Goal: Task Accomplishment & Management: Manage account settings

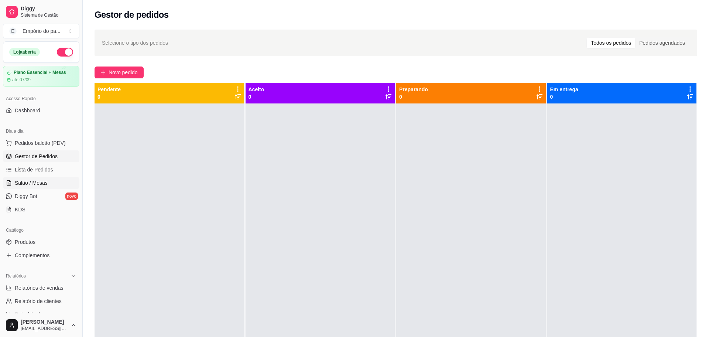
click at [30, 180] on span "Salão / Mesas" at bounding box center [31, 182] width 33 height 7
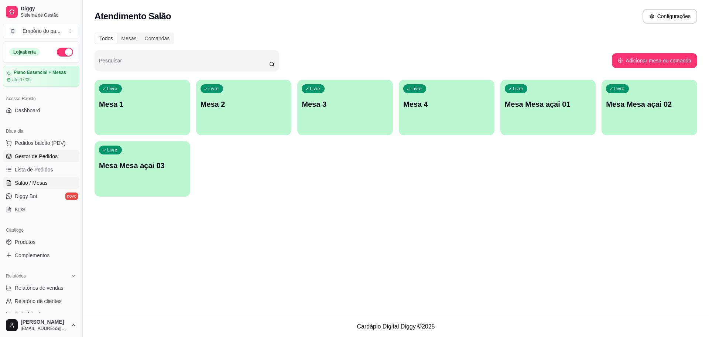
click at [37, 152] on link "Gestor de Pedidos" at bounding box center [41, 156] width 76 height 12
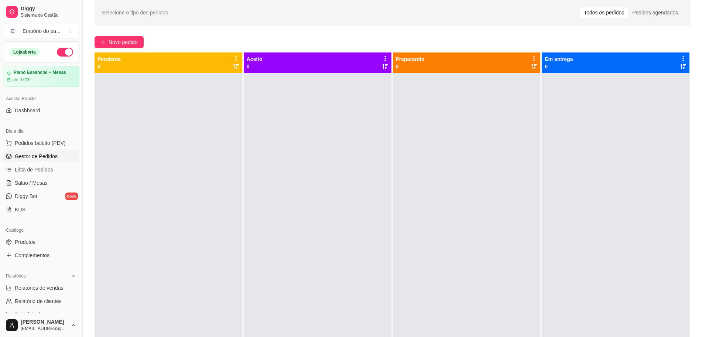
scroll to position [46, 0]
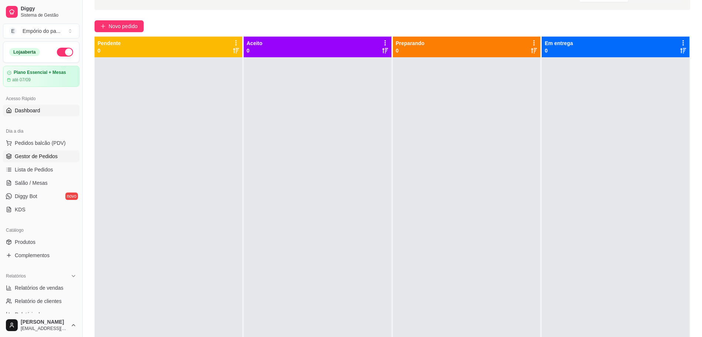
click at [38, 111] on span "Dashboard" at bounding box center [27, 110] width 25 height 7
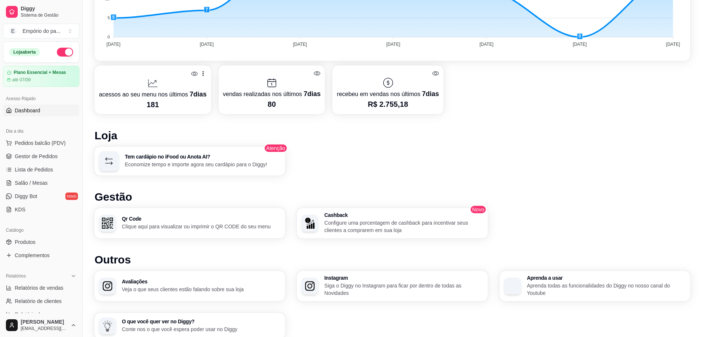
scroll to position [315, 0]
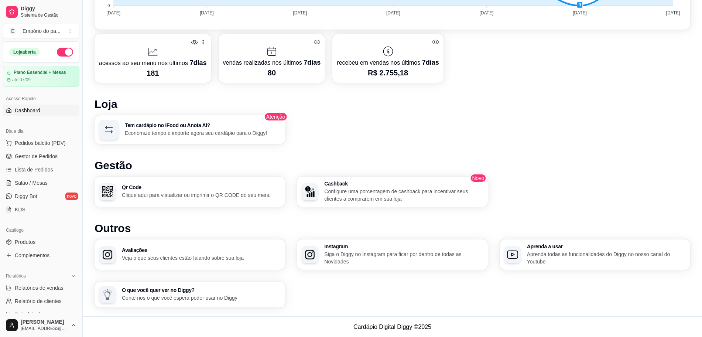
click at [427, 200] on p "Configure uma porcentagem de cashback para incentivar seus clientes a comprarem…" at bounding box center [403, 194] width 159 height 15
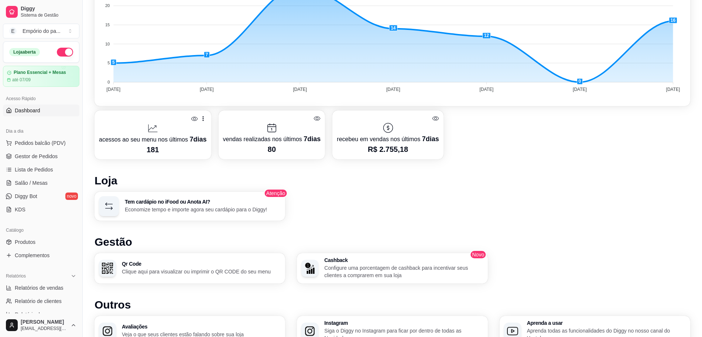
scroll to position [223, 0]
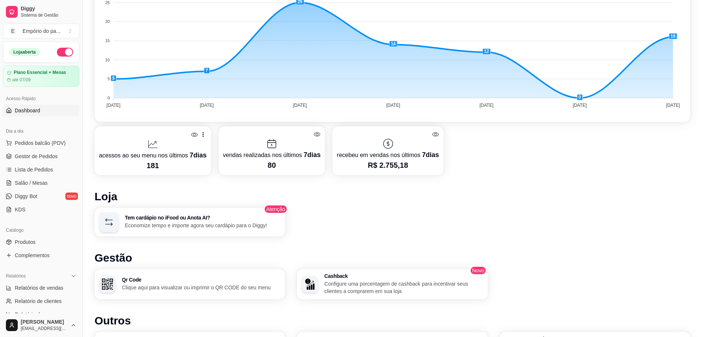
click at [180, 142] on div at bounding box center [153, 144] width 108 height 12
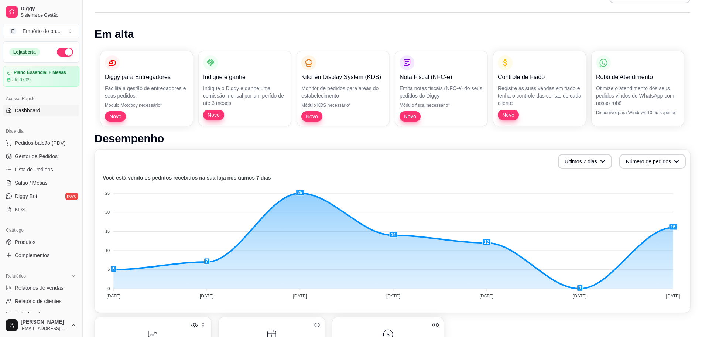
scroll to position [0, 0]
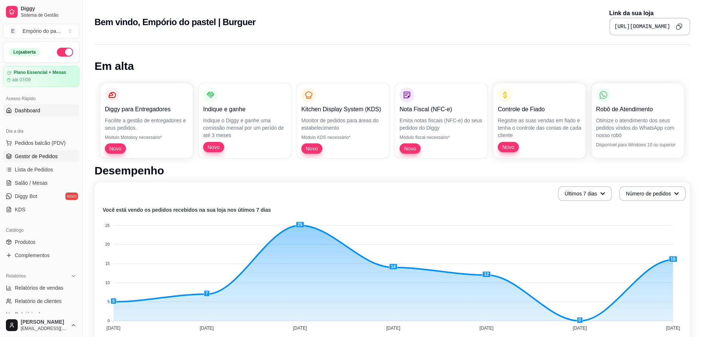
click at [24, 153] on span "Gestor de Pedidos" at bounding box center [36, 155] width 43 height 7
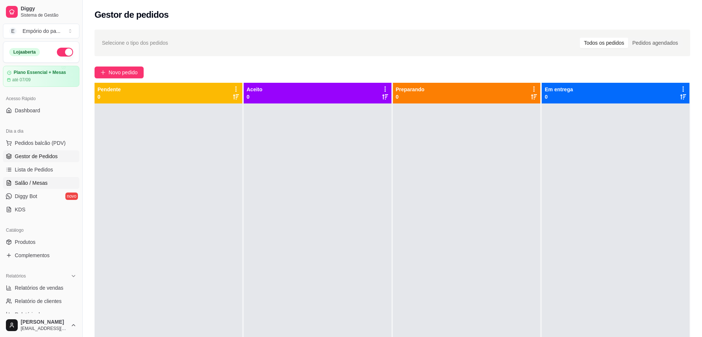
click at [37, 182] on span "Salão / Mesas" at bounding box center [31, 182] width 33 height 7
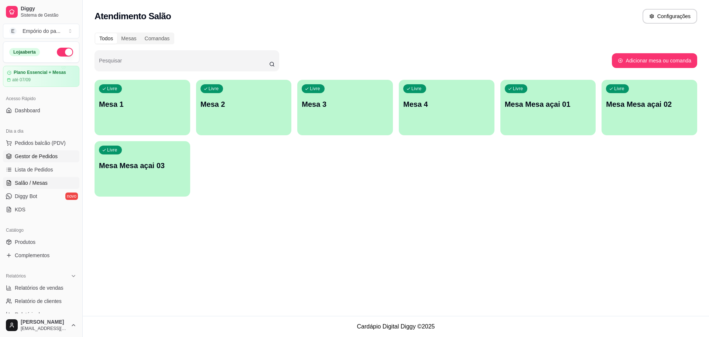
click at [29, 158] on span "Gestor de Pedidos" at bounding box center [36, 155] width 43 height 7
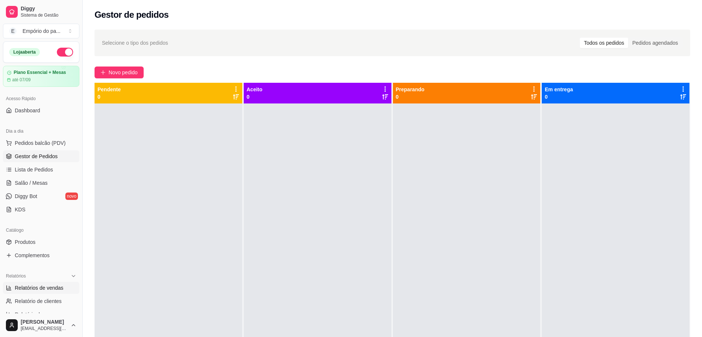
click at [30, 287] on span "Relatórios de vendas" at bounding box center [39, 287] width 49 height 7
select select "ALL"
select select "0"
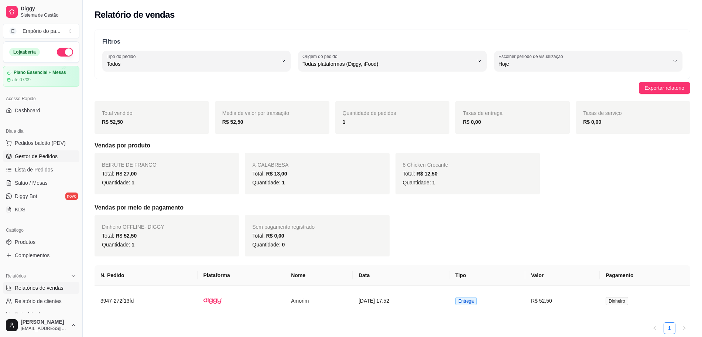
click at [33, 161] on link "Gestor de Pedidos" at bounding box center [41, 156] width 76 height 12
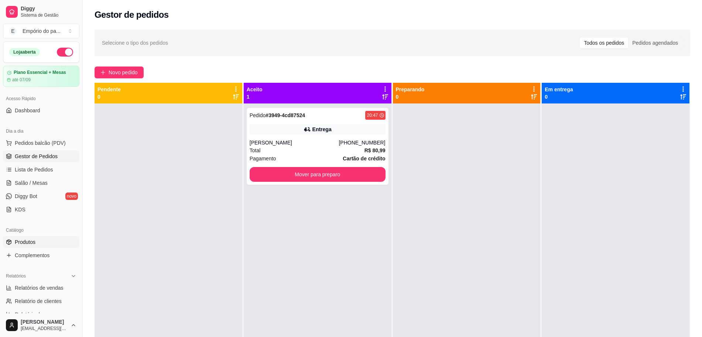
click at [28, 239] on span "Produtos" at bounding box center [25, 241] width 21 height 7
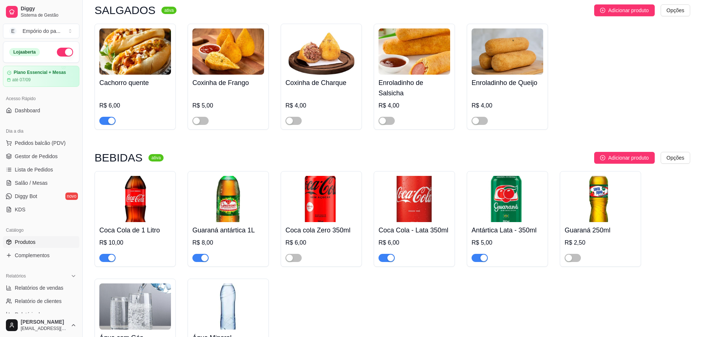
scroll to position [2860, 0]
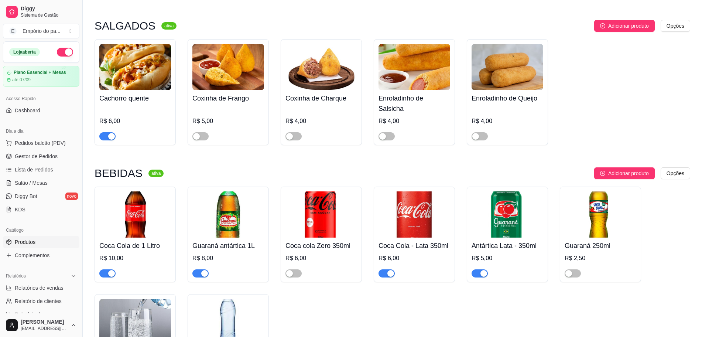
click at [111, 133] on div "button" at bounding box center [111, 136] width 7 height 7
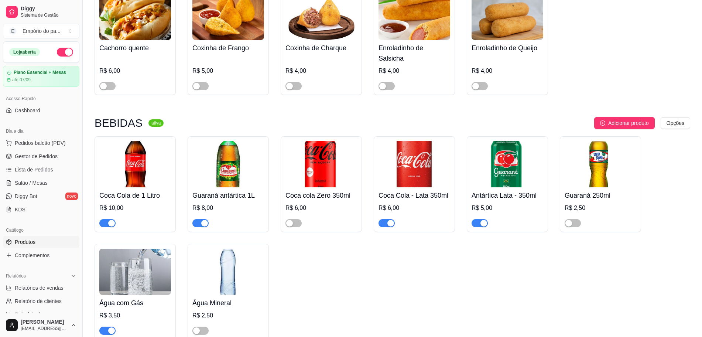
scroll to position [2788, 0]
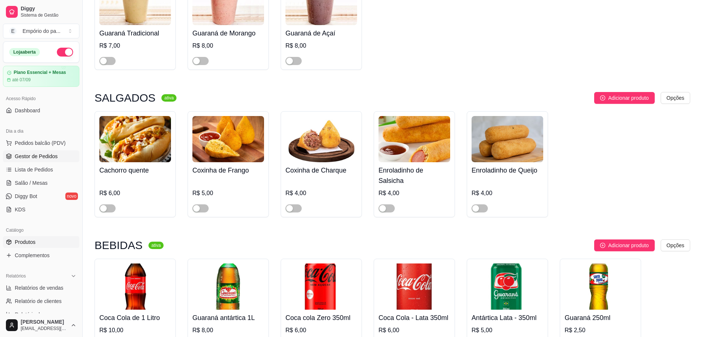
click at [31, 152] on span "Gestor de Pedidos" at bounding box center [36, 155] width 43 height 7
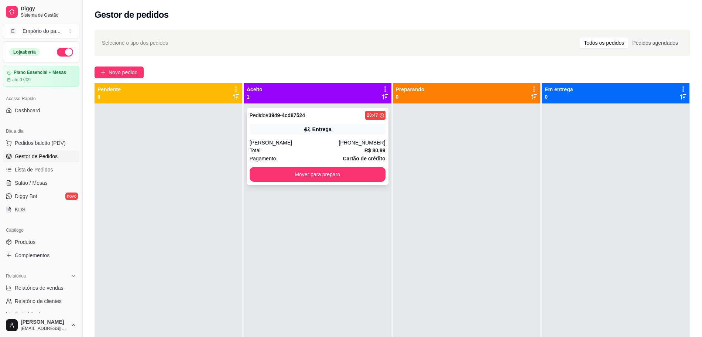
click at [310, 148] on div "Total R$ 80,99" at bounding box center [317, 150] width 136 height 8
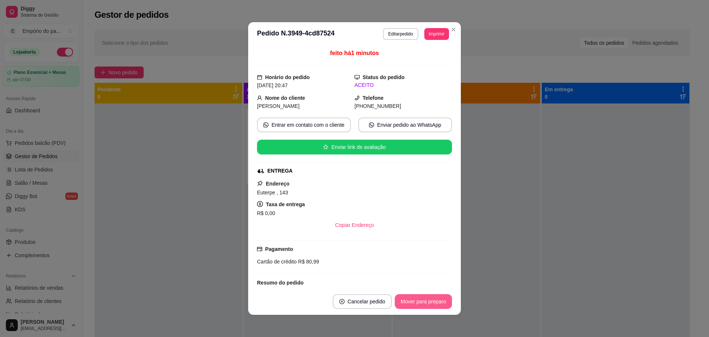
click at [421, 302] on button "Mover para preparo" at bounding box center [423, 301] width 57 height 15
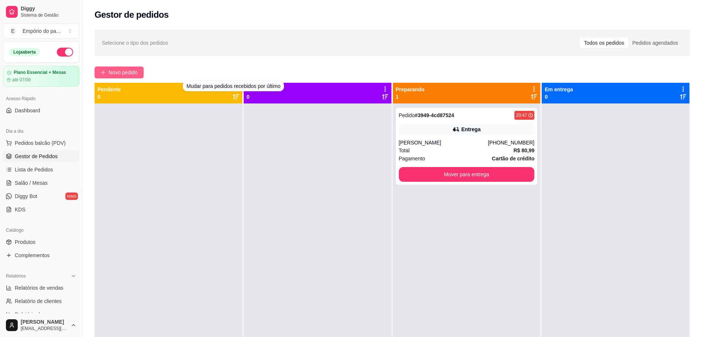
click at [109, 70] on span "Novo pedido" at bounding box center [123, 72] width 29 height 8
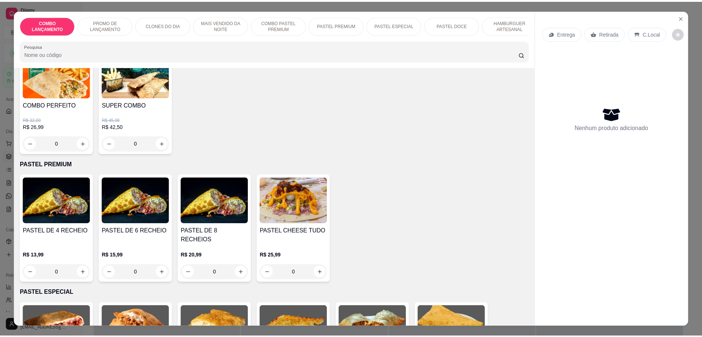
scroll to position [1061, 0]
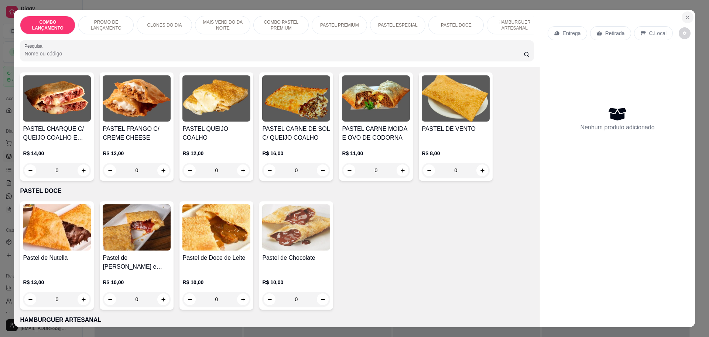
click at [684, 14] on icon "Close" at bounding box center [687, 17] width 6 height 6
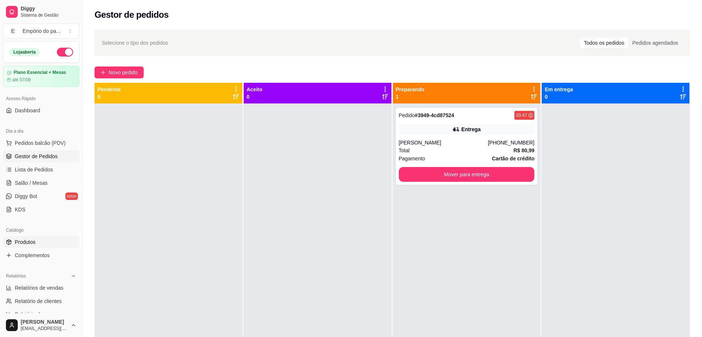
click at [28, 237] on link "Produtos" at bounding box center [41, 242] width 76 height 12
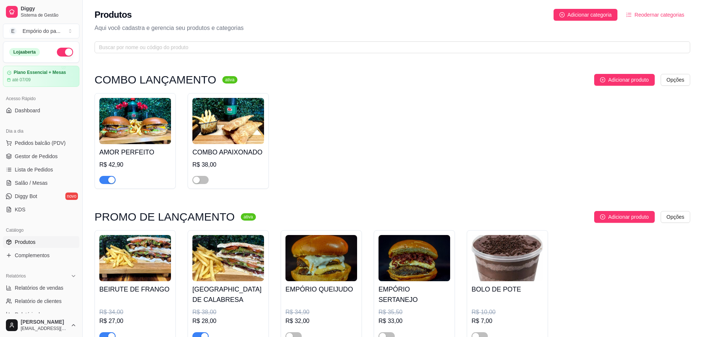
click at [248, 149] on h4 "COMBO APAIXONADO" at bounding box center [228, 152] width 72 height 10
click at [197, 179] on div "button" at bounding box center [196, 179] width 7 height 7
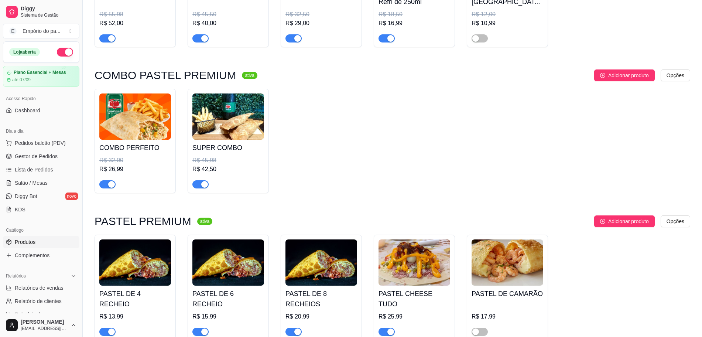
scroll to position [877, 0]
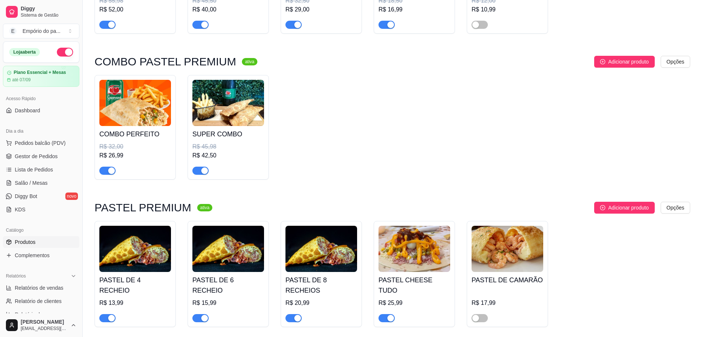
click at [216, 139] on h4 "SUPER COMBO" at bounding box center [228, 134] width 72 height 10
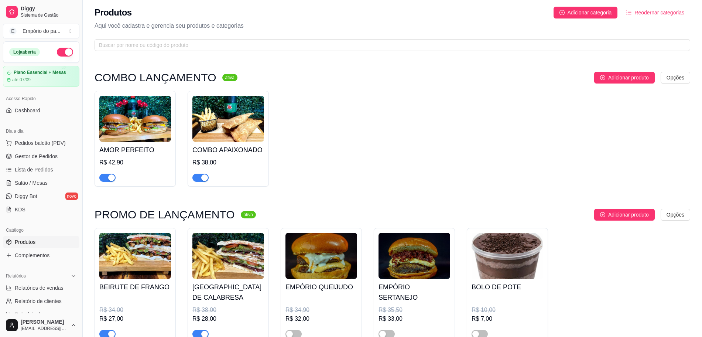
scroll to position [0, 0]
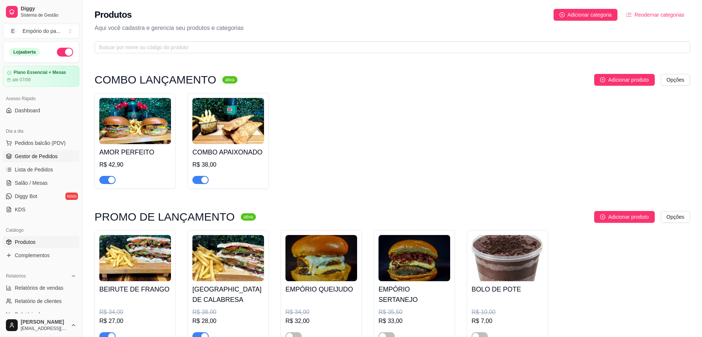
click at [37, 161] on link "Gestor de Pedidos" at bounding box center [41, 156] width 76 height 12
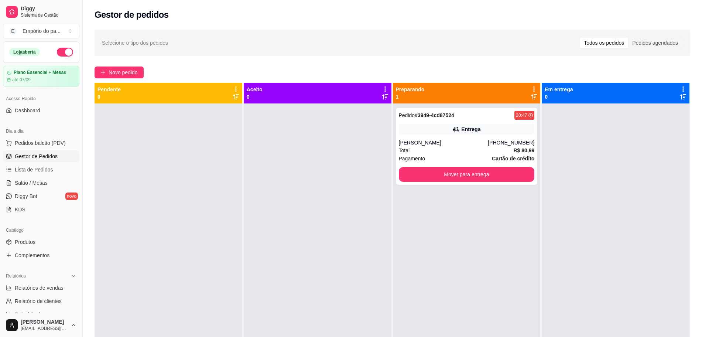
click at [16, 176] on ul "Pedidos balcão (PDV) Gestor de Pedidos Lista de Pedidos Salão / Mesas Diggy Bot…" at bounding box center [41, 176] width 76 height 78
click at [16, 180] on span "Salão / Mesas" at bounding box center [31, 182] width 33 height 7
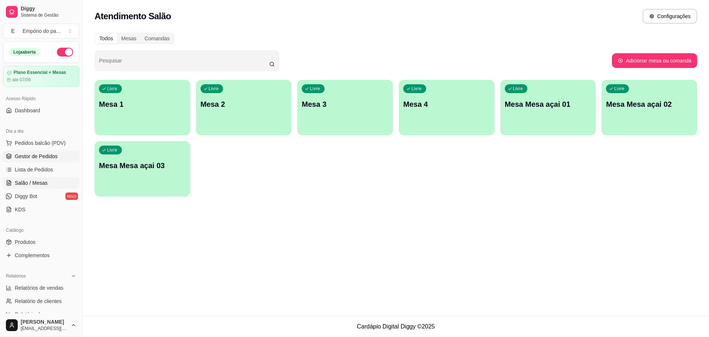
click at [40, 158] on span "Gestor de Pedidos" at bounding box center [36, 155] width 43 height 7
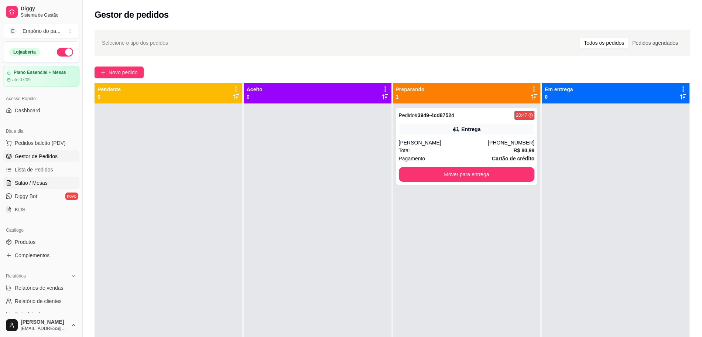
click at [24, 179] on span "Salão / Mesas" at bounding box center [31, 182] width 33 height 7
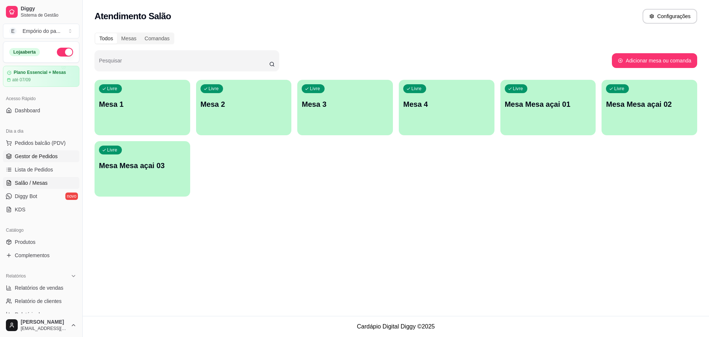
click at [47, 159] on span "Gestor de Pedidos" at bounding box center [36, 155] width 43 height 7
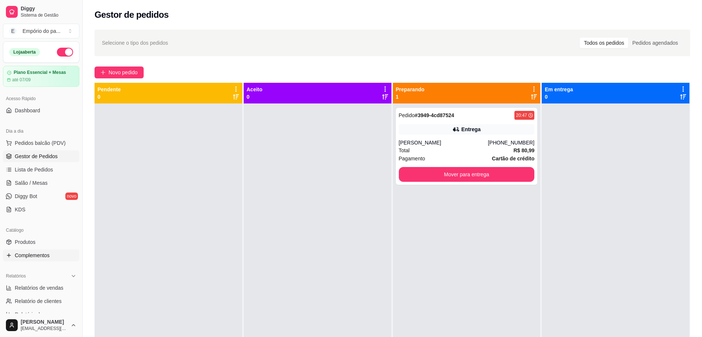
click at [34, 254] on span "Complementos" at bounding box center [32, 254] width 35 height 7
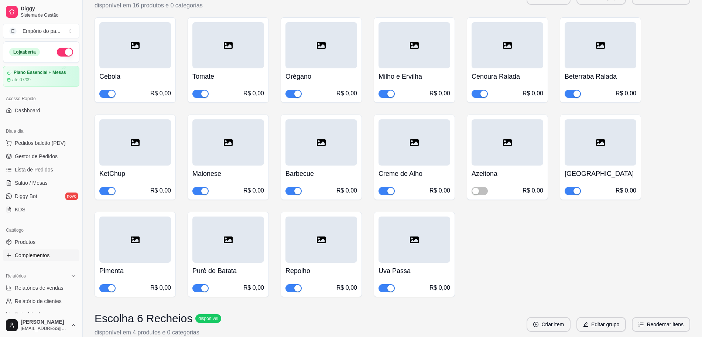
scroll to position [369, 0]
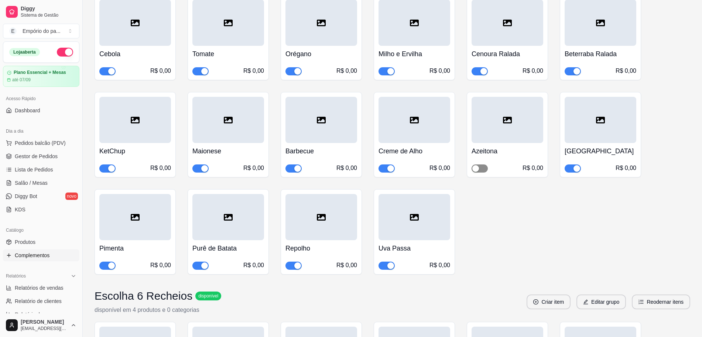
click at [475, 170] on div "button" at bounding box center [475, 168] width 7 height 7
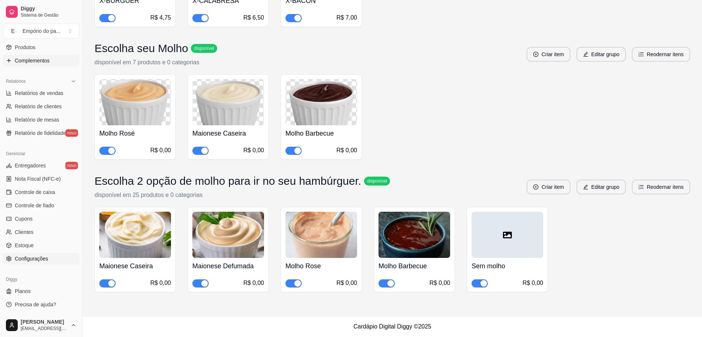
scroll to position [86, 0]
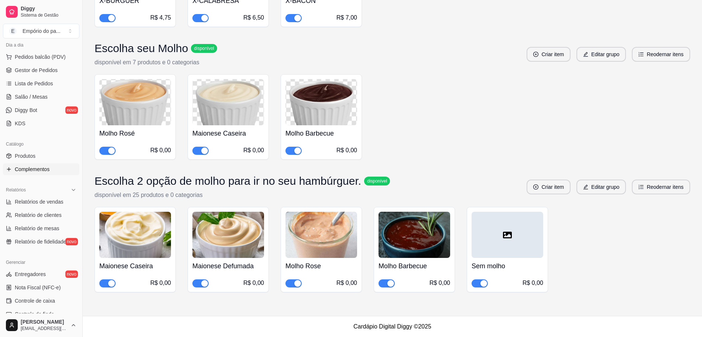
click at [35, 129] on ul "Pedidos balcão (PDV) Gestor de Pedidos Lista de Pedidos Salão / Mesas Diggy Bot…" at bounding box center [41, 90] width 76 height 78
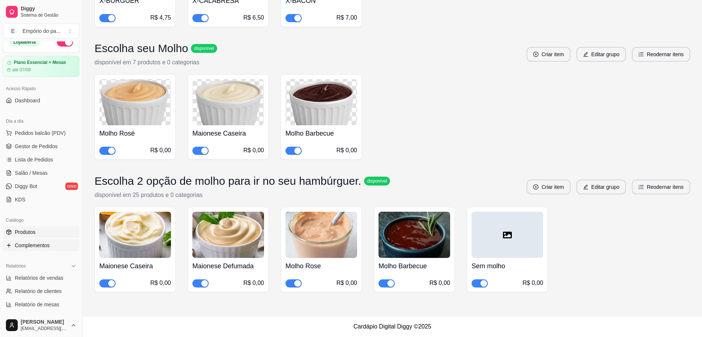
click at [35, 230] on span "Produtos" at bounding box center [25, 231] width 21 height 7
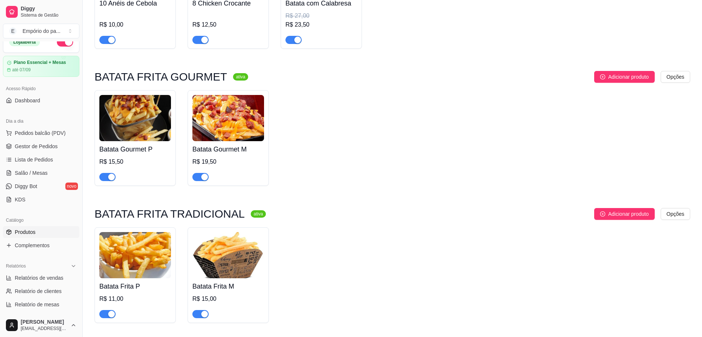
scroll to position [2399, 0]
click at [27, 148] on span "Gestor de Pedidos" at bounding box center [36, 145] width 43 height 7
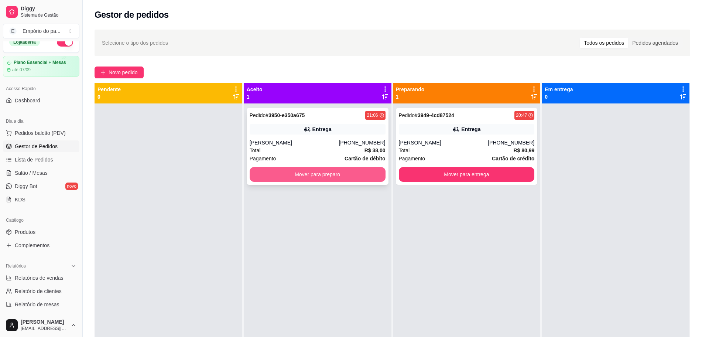
click at [310, 179] on button "Mover para preparo" at bounding box center [317, 174] width 136 height 15
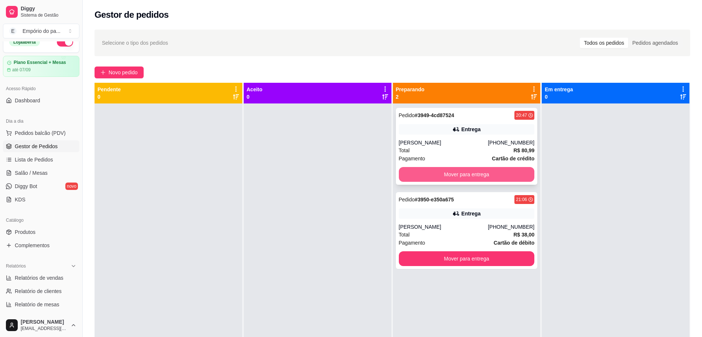
click at [450, 179] on button "Mover para entrega" at bounding box center [467, 174] width 136 height 15
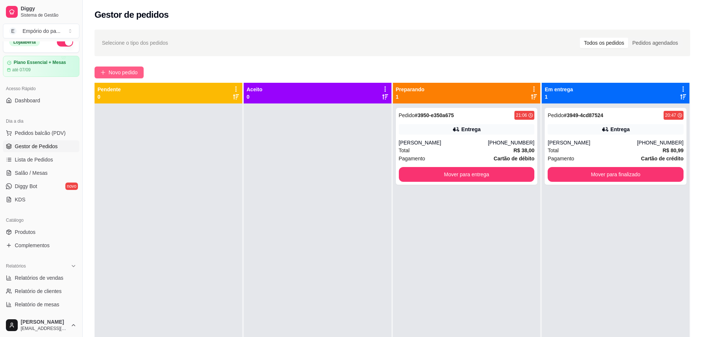
click at [113, 72] on span "Novo pedido" at bounding box center [123, 72] width 29 height 8
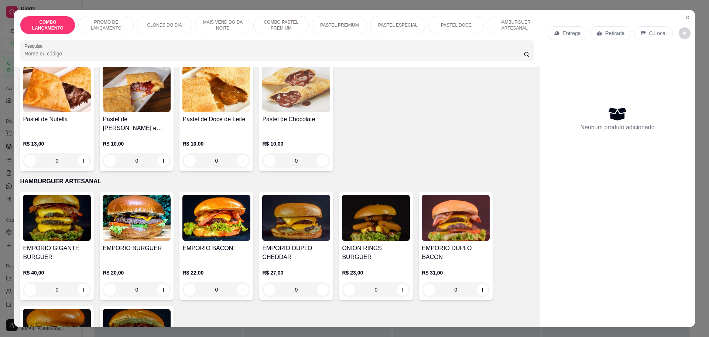
scroll to position [1292, 0]
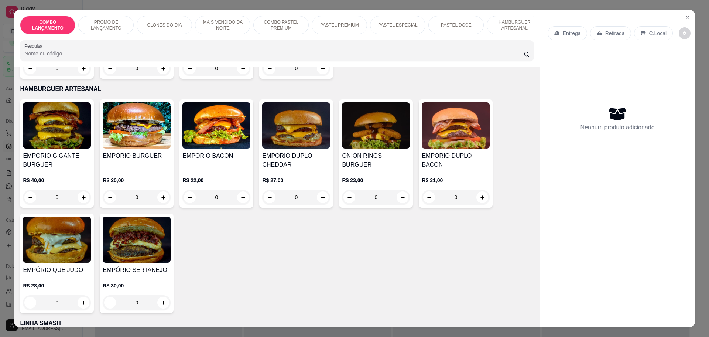
click at [163, 295] on div "0" at bounding box center [137, 302] width 68 height 15
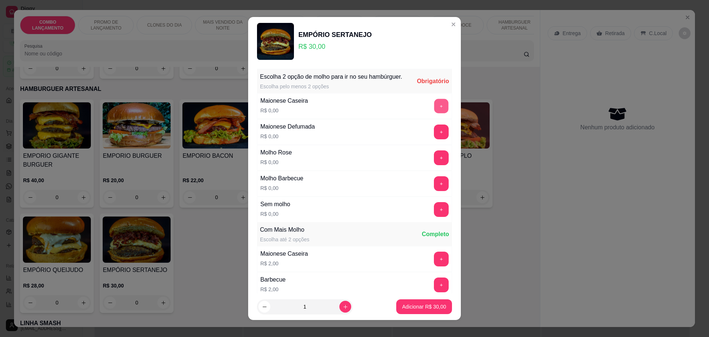
click at [434, 111] on button "+" at bounding box center [441, 106] width 14 height 14
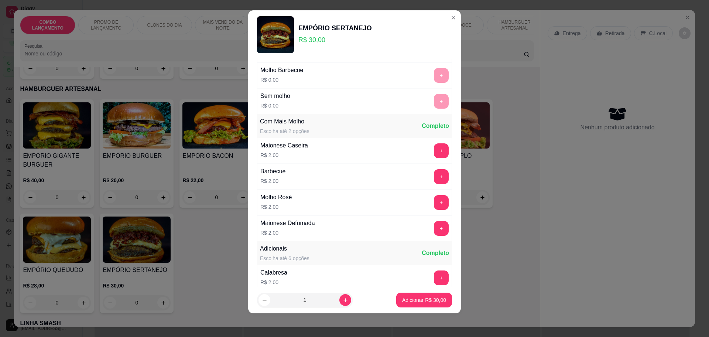
scroll to position [156, 0]
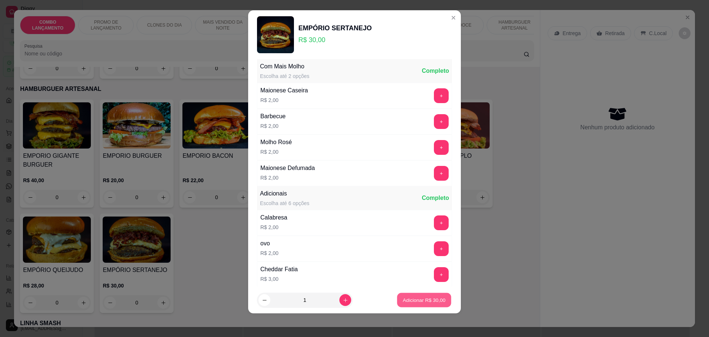
click at [422, 302] on p "Adicionar R$ 30,00" at bounding box center [424, 299] width 43 height 7
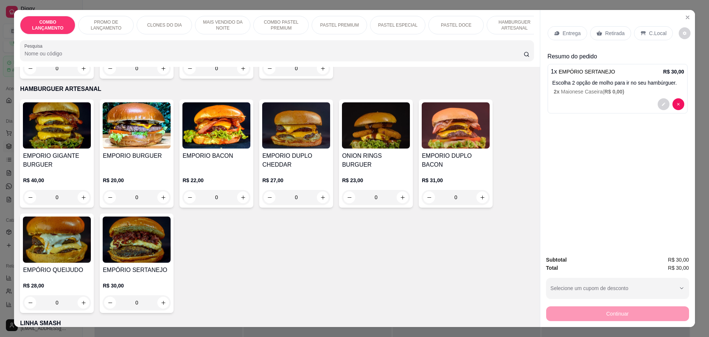
click at [609, 32] on p "Retirada" at bounding box center [615, 33] width 20 height 7
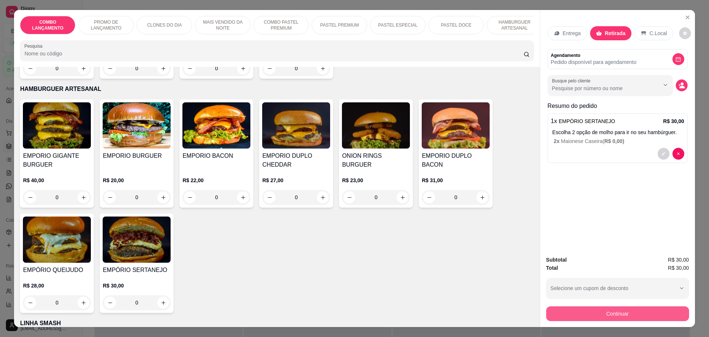
click at [583, 314] on button "Continuar" at bounding box center [617, 313] width 143 height 15
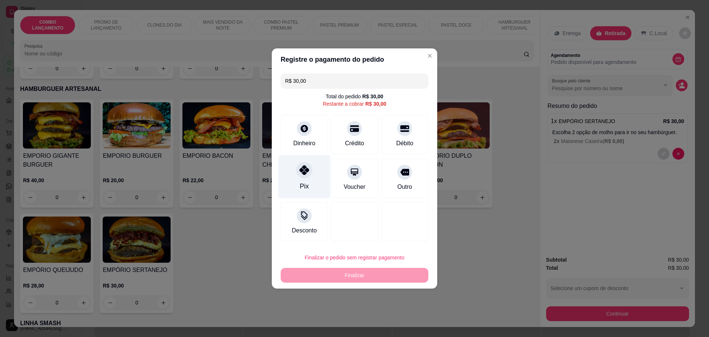
click at [295, 165] on div "Pix" at bounding box center [304, 176] width 52 height 43
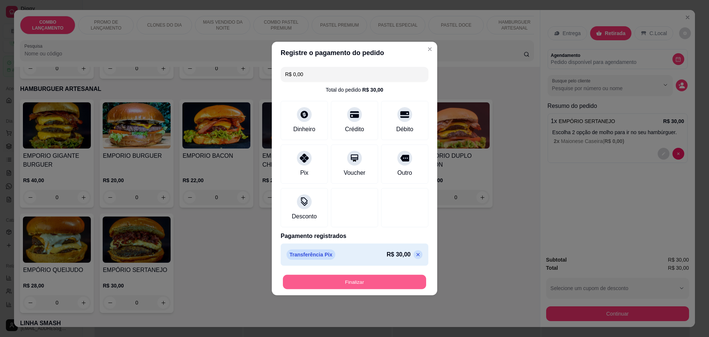
click at [376, 278] on button "Finalizar" at bounding box center [354, 282] width 143 height 14
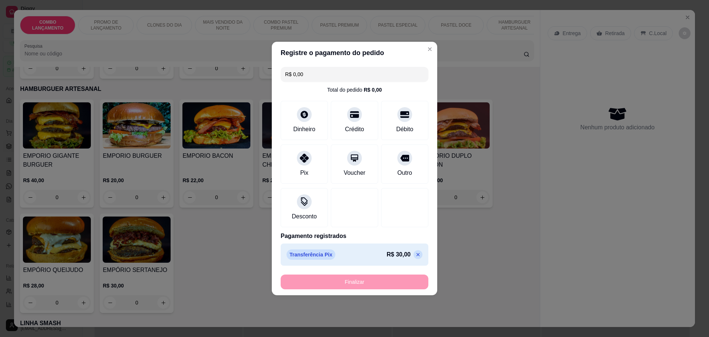
type input "-R$ 30,00"
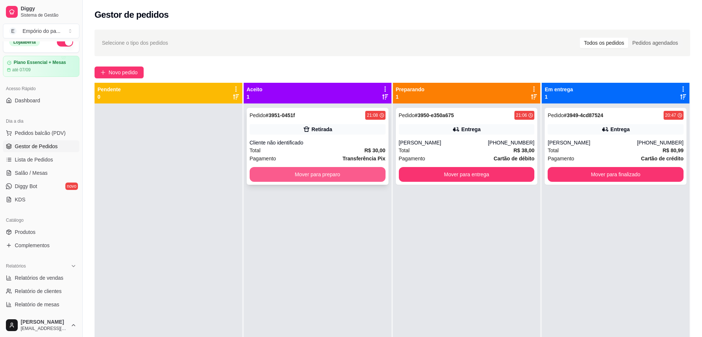
click at [310, 175] on button "Mover para preparo" at bounding box center [317, 174] width 136 height 15
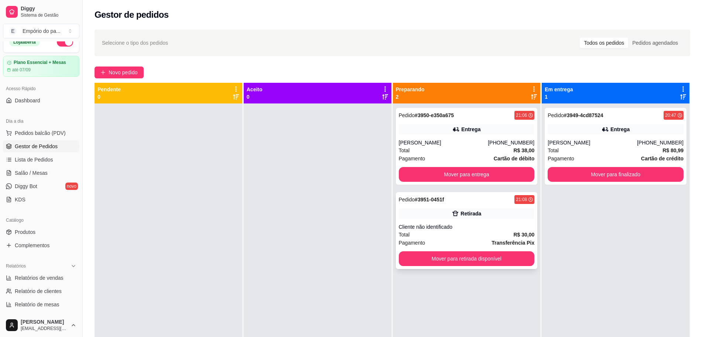
click at [468, 237] on div "Total R$ 30,00" at bounding box center [467, 234] width 136 height 8
click at [583, 142] on div "Mariana" at bounding box center [591, 142] width 89 height 7
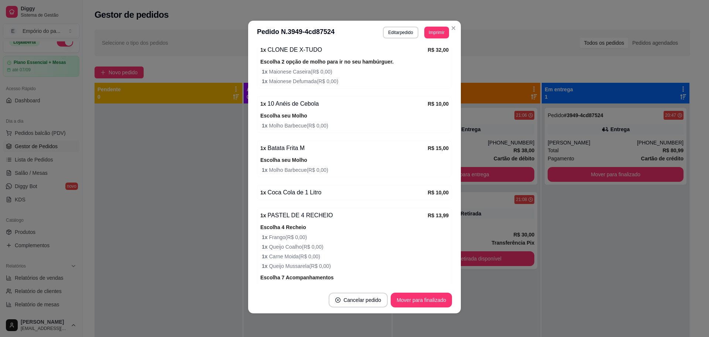
scroll to position [315, 0]
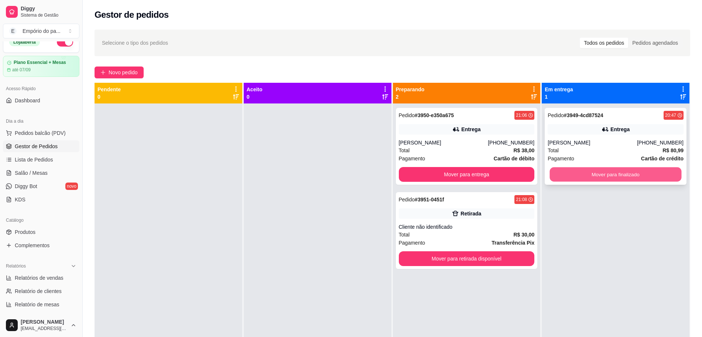
click at [600, 171] on button "Mover para finalizado" at bounding box center [616, 174] width 132 height 14
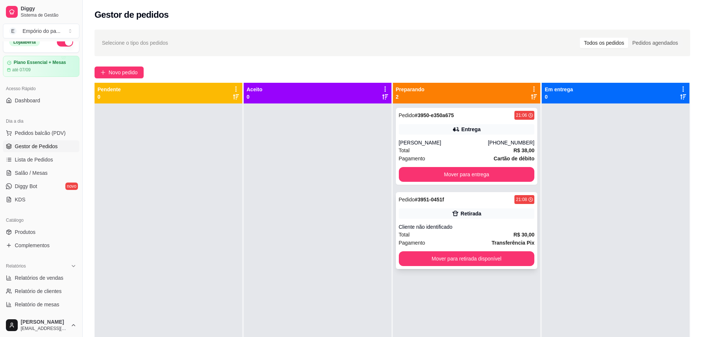
click at [469, 227] on div "Cliente não identificado" at bounding box center [467, 226] width 136 height 7
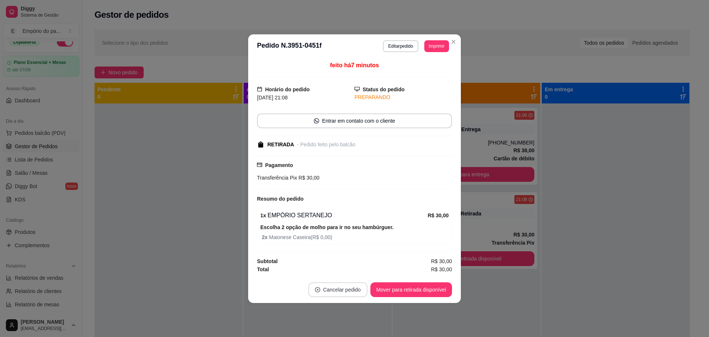
click at [324, 286] on button "Cancelar pedido" at bounding box center [337, 289] width 59 height 15
click at [353, 271] on button "Sim" at bounding box center [359, 270] width 30 height 15
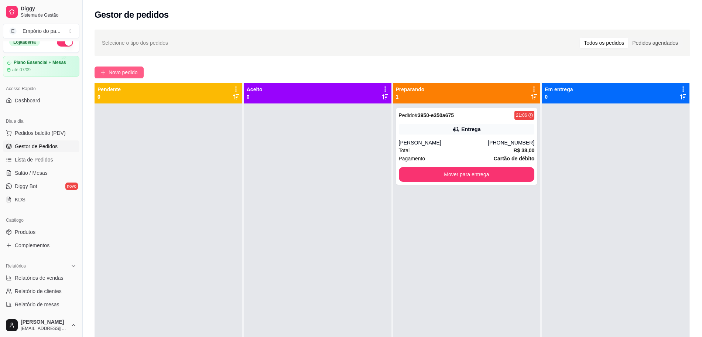
click at [132, 69] on span "Novo pedido" at bounding box center [123, 72] width 29 height 8
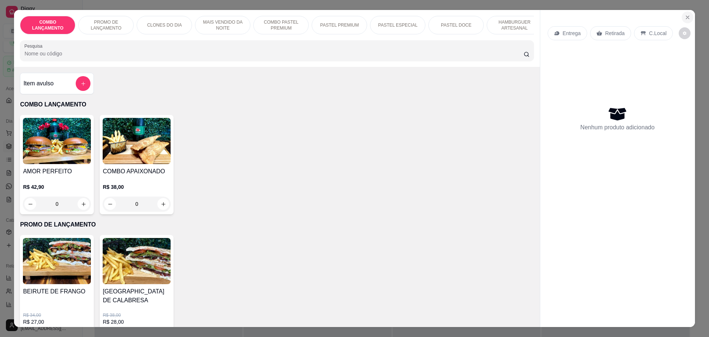
click at [685, 17] on icon "Close" at bounding box center [687, 17] width 6 height 6
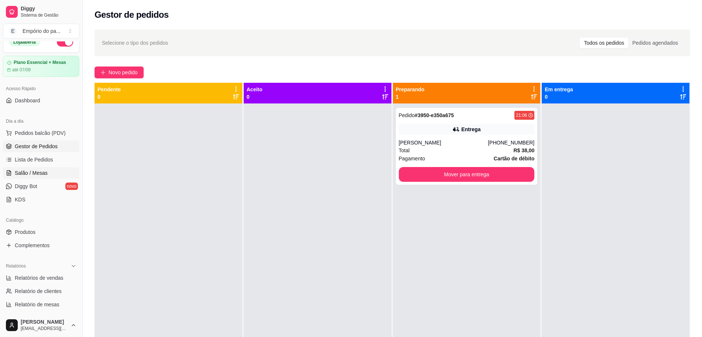
click at [28, 170] on span "Salão / Mesas" at bounding box center [31, 172] width 33 height 7
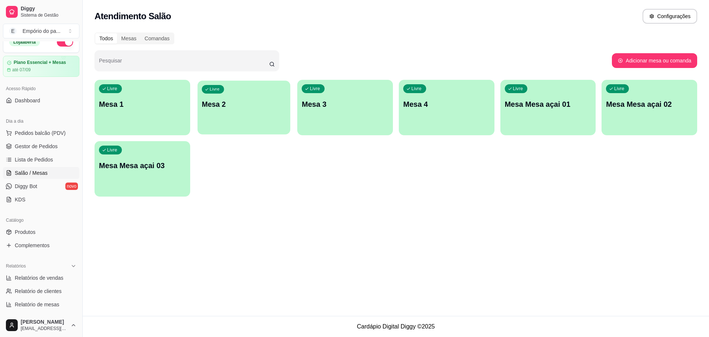
click at [261, 99] on p "Mesa 2" at bounding box center [244, 104] width 84 height 10
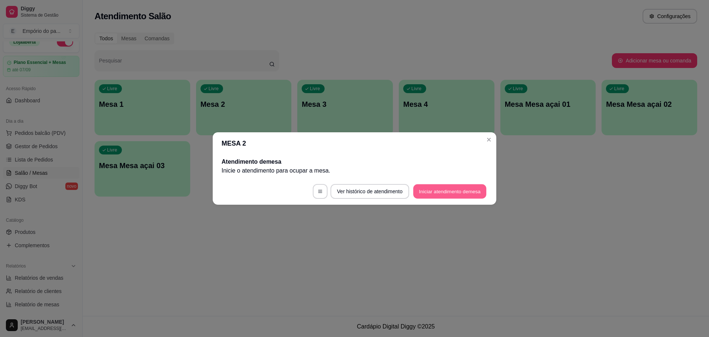
click at [444, 192] on button "Iniciar atendimento de mesa" at bounding box center [449, 191] width 73 height 14
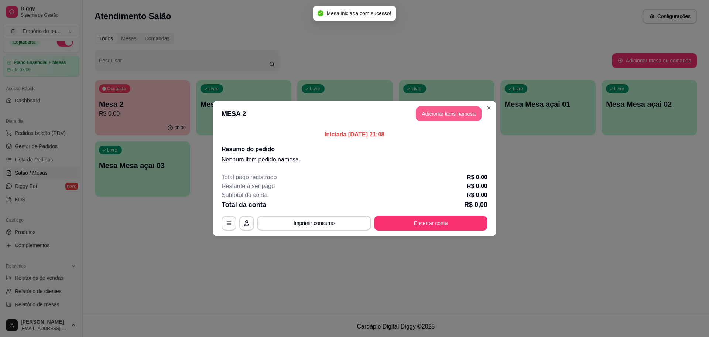
click at [459, 114] on button "Adicionar itens na mesa" at bounding box center [449, 113] width 66 height 15
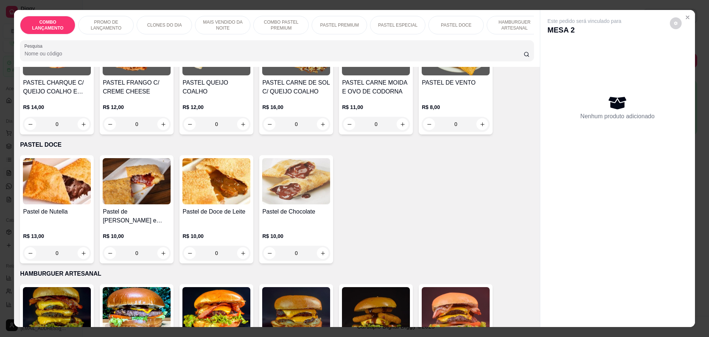
scroll to position [877, 0]
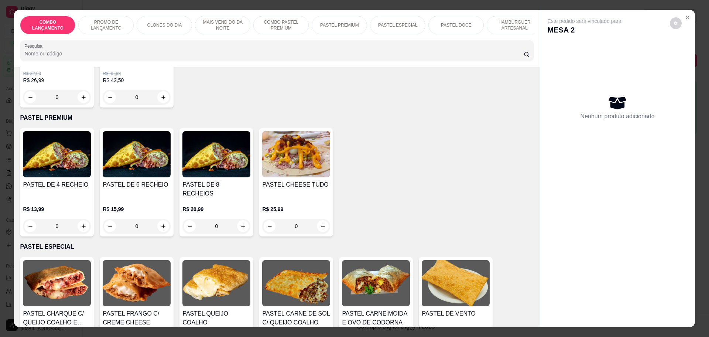
click at [78, 218] on div "0" at bounding box center [57, 225] width 68 height 15
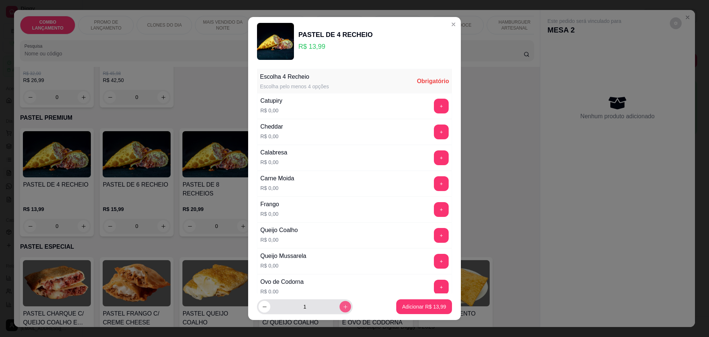
click at [342, 305] on icon "increase-product-quantity" at bounding box center [345, 307] width 6 height 6
type input "2"
click at [434, 204] on button "+" at bounding box center [441, 209] width 15 height 15
click at [434, 283] on button "+" at bounding box center [441, 286] width 14 height 14
click at [434, 234] on button "+" at bounding box center [441, 235] width 15 height 15
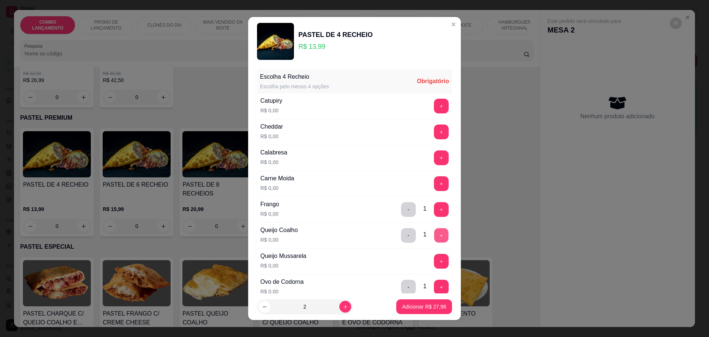
click at [434, 234] on button "+" at bounding box center [441, 235] width 14 height 14
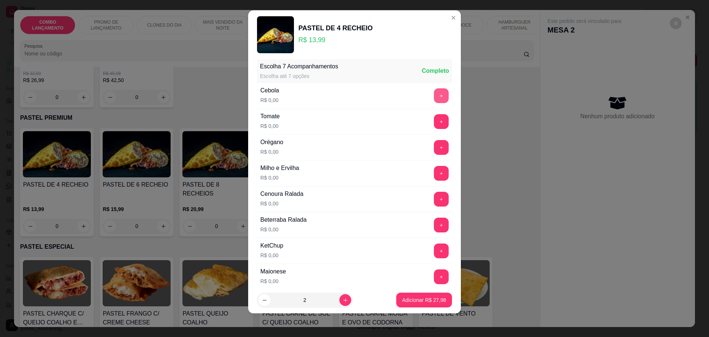
scroll to position [101, 0]
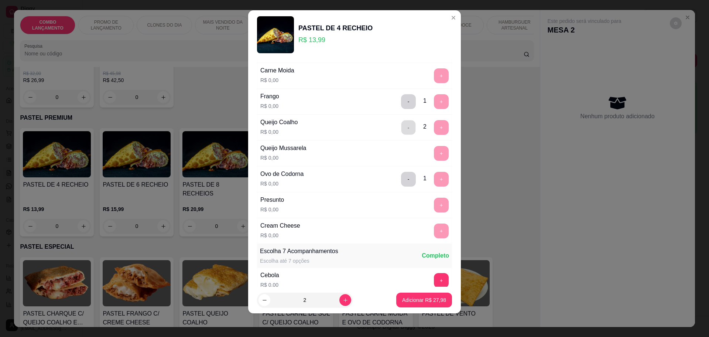
click at [401, 128] on button "-" at bounding box center [408, 127] width 14 height 14
click at [434, 206] on button "+" at bounding box center [441, 204] width 15 height 15
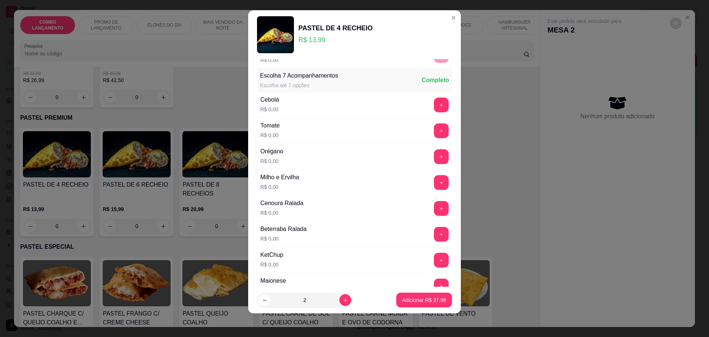
scroll to position [286, 0]
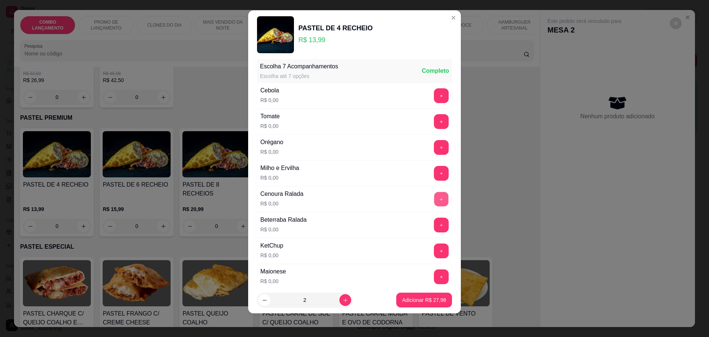
click at [434, 198] on button "+" at bounding box center [441, 199] width 14 height 14
click at [434, 229] on button "+" at bounding box center [441, 224] width 15 height 15
click at [434, 120] on button "+" at bounding box center [441, 121] width 14 height 14
click at [434, 172] on button "+" at bounding box center [441, 173] width 15 height 15
click at [434, 90] on button "+" at bounding box center [441, 95] width 15 height 15
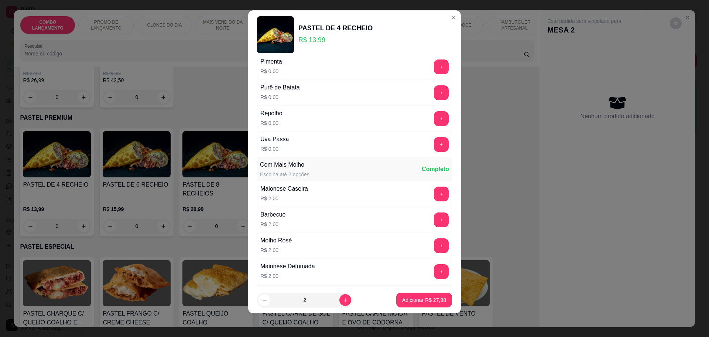
scroll to position [609, 0]
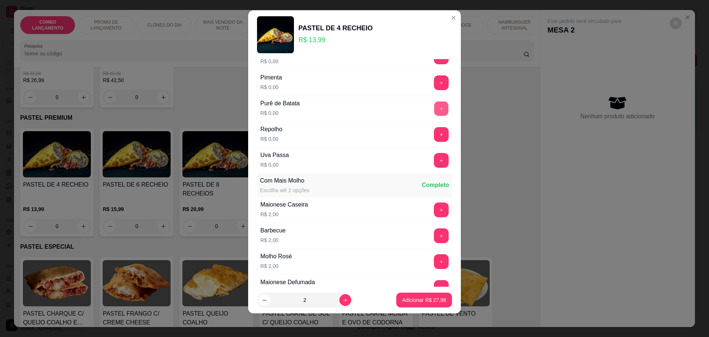
click at [434, 108] on button "+" at bounding box center [441, 108] width 14 height 14
click at [426, 297] on p "Adicionar R$ 27,98" at bounding box center [424, 299] width 43 height 7
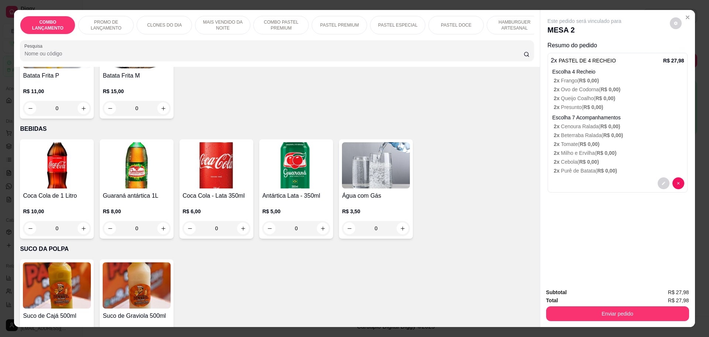
scroll to position [2206, 0]
type input "2"
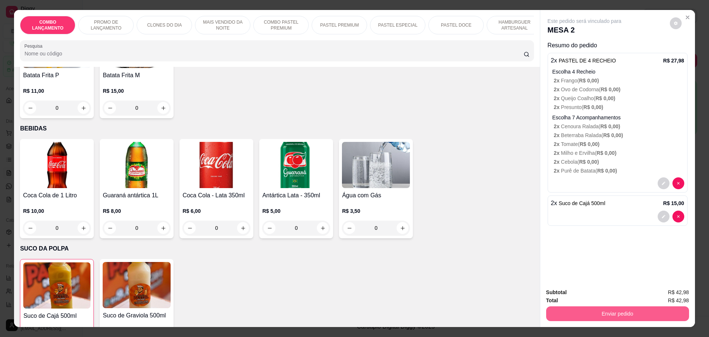
click at [615, 314] on button "Enviar pedido" at bounding box center [617, 313] width 143 height 15
click at [606, 293] on button "Não registrar e enviar pedido" at bounding box center [592, 295] width 77 height 14
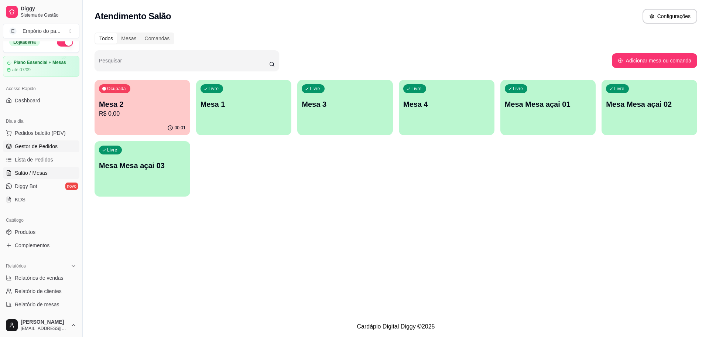
click at [20, 147] on span "Gestor de Pedidos" at bounding box center [36, 145] width 43 height 7
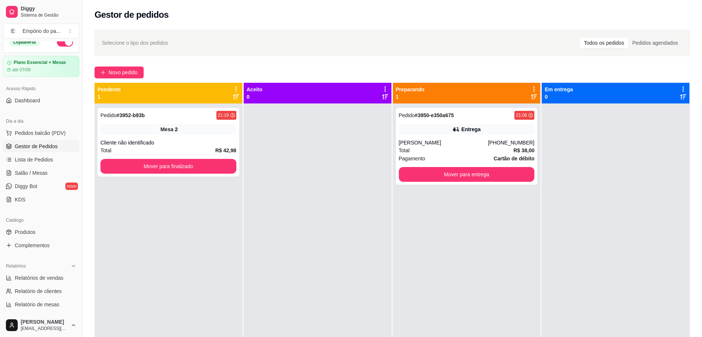
click at [0, 187] on div "Dia a dia Pedidos balcão (PDV) Gestor de Pedidos Lista de Pedidos Salão / Mesas…" at bounding box center [41, 160] width 82 height 96
click at [441, 178] on button "Mover para entrega" at bounding box center [467, 174] width 136 height 15
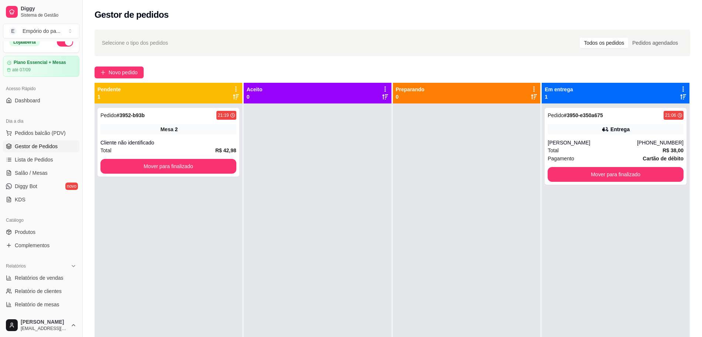
click at [337, 194] on div at bounding box center [318, 271] width 148 height 337
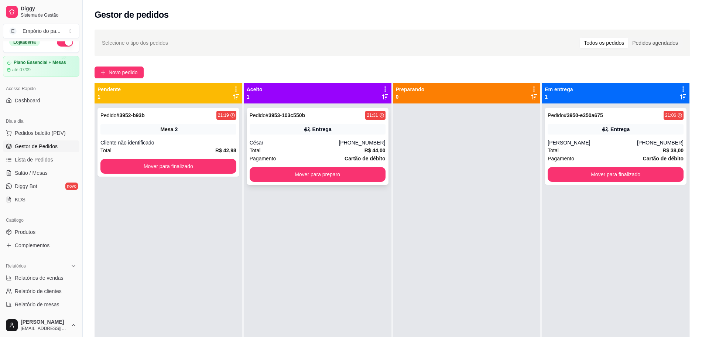
click at [303, 134] on div "Entrega" at bounding box center [317, 129] width 136 height 10
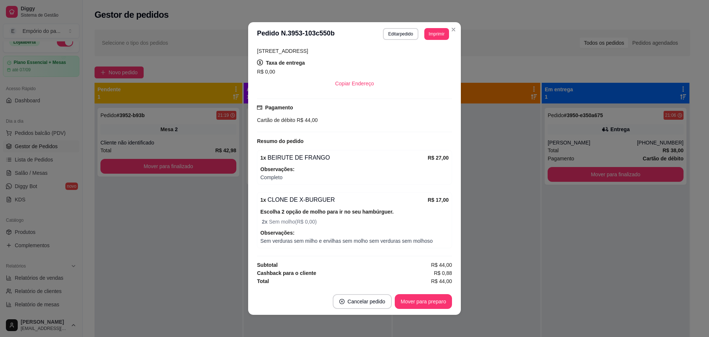
scroll to position [1, 0]
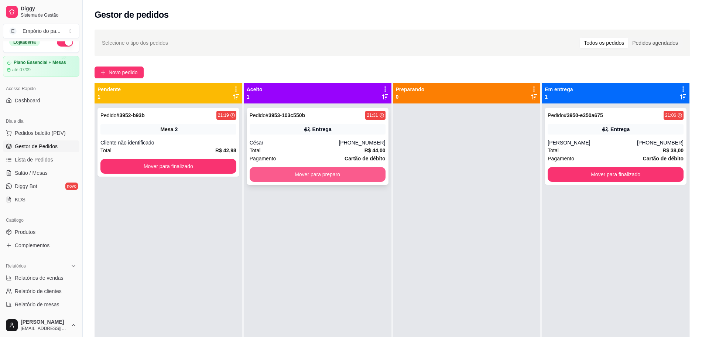
click at [306, 170] on button "Mover para preparo" at bounding box center [317, 174] width 136 height 15
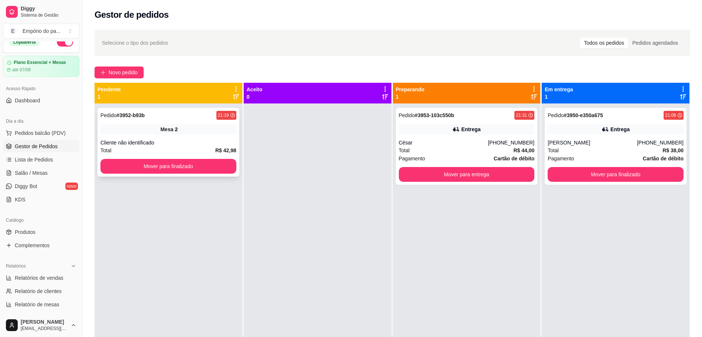
click at [193, 128] on div "Mesa 2" at bounding box center [168, 129] width 136 height 10
click at [21, 179] on ul "Pedidos balcão (PDV) Gestor de Pedidos Lista de Pedidos Salão / Mesas Diggy Bot…" at bounding box center [41, 166] width 76 height 78
click at [21, 176] on span "Salão / Mesas" at bounding box center [31, 172] width 33 height 7
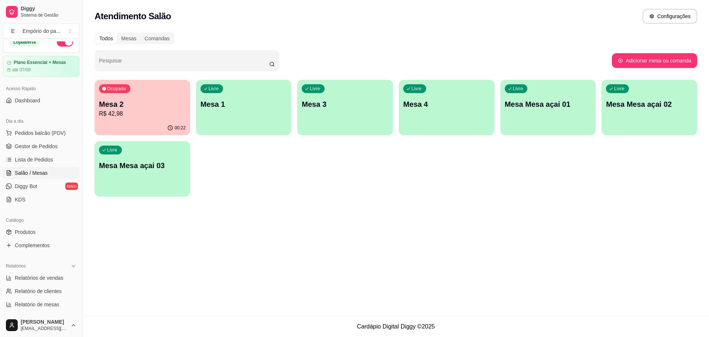
click at [148, 107] on p "Mesa 2" at bounding box center [142, 104] width 87 height 10
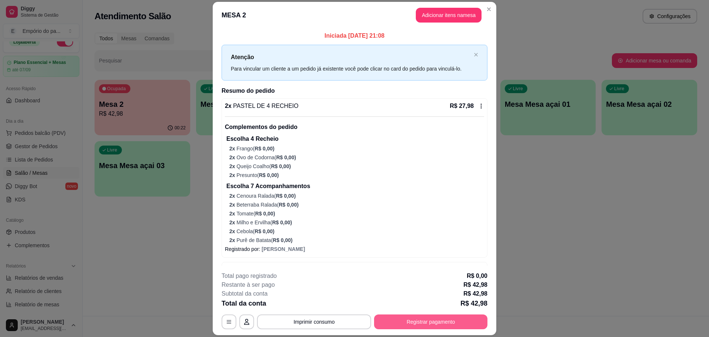
click at [424, 325] on button "Registrar pagamento" at bounding box center [430, 321] width 113 height 15
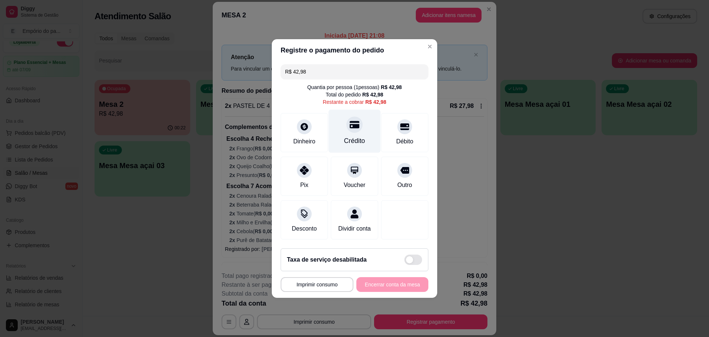
click at [357, 116] on div at bounding box center [354, 124] width 16 height 16
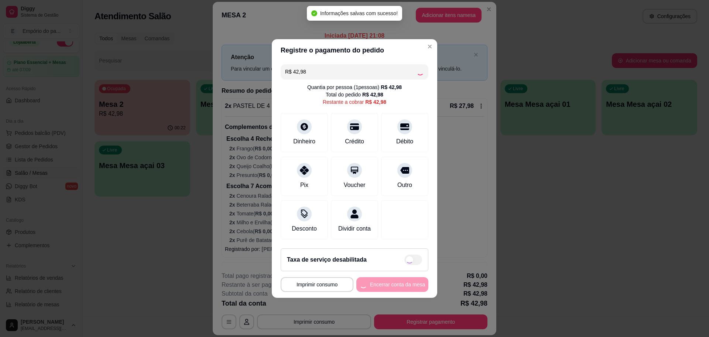
type input "R$ 0,00"
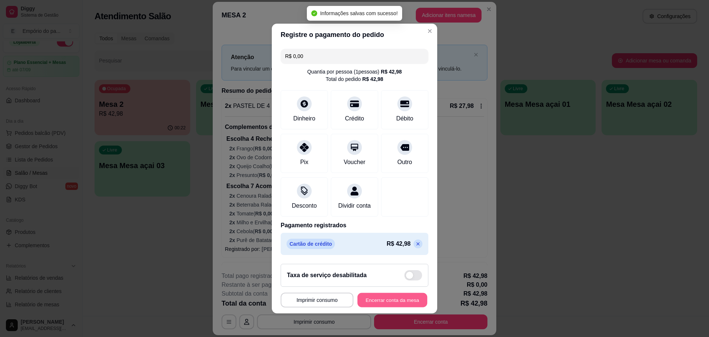
click at [388, 302] on button "Encerrar conta da mesa" at bounding box center [392, 300] width 70 height 14
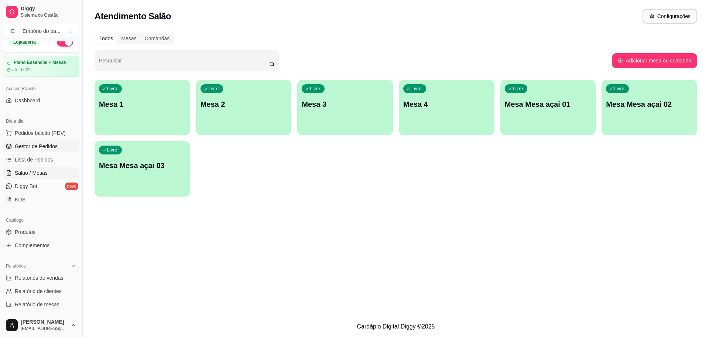
click at [21, 142] on span "Gestor de Pedidos" at bounding box center [36, 145] width 43 height 7
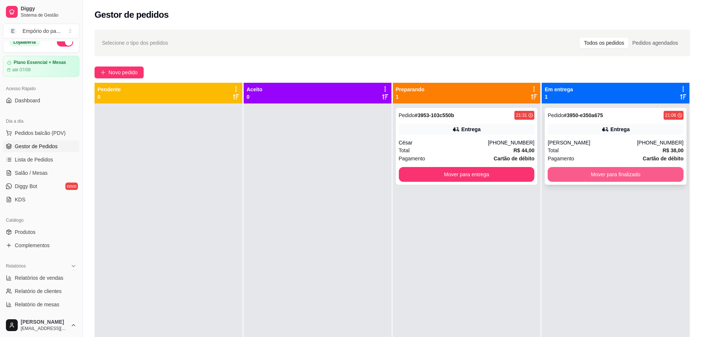
click at [623, 175] on button "Mover para finalizado" at bounding box center [615, 174] width 136 height 15
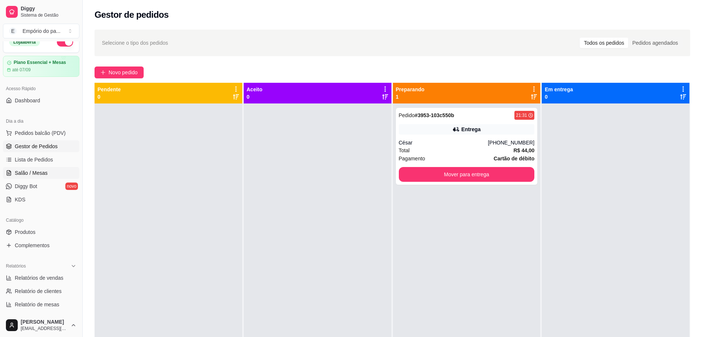
click at [50, 168] on link "Salão / Mesas" at bounding box center [41, 173] width 76 height 12
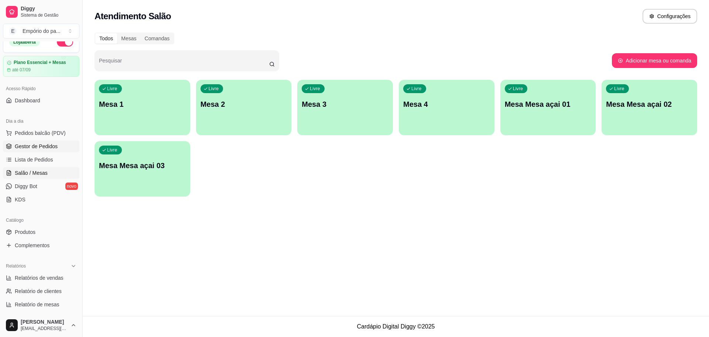
click at [51, 145] on span "Gestor de Pedidos" at bounding box center [36, 145] width 43 height 7
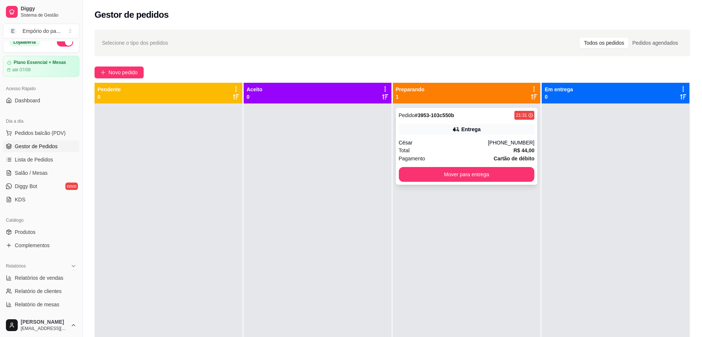
click at [481, 141] on div "César" at bounding box center [443, 142] width 89 height 7
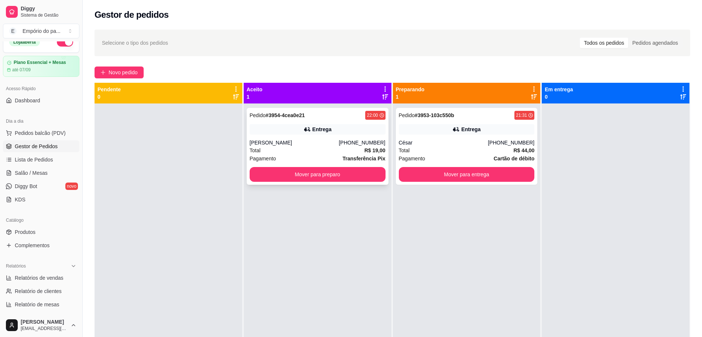
click at [310, 146] on div "Total R$ 19,00" at bounding box center [317, 150] width 136 height 8
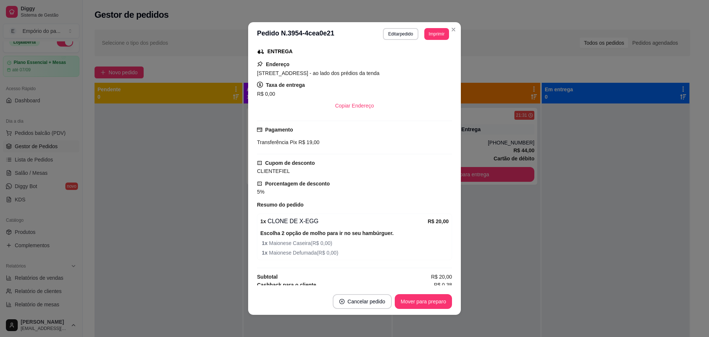
scroll to position [139, 0]
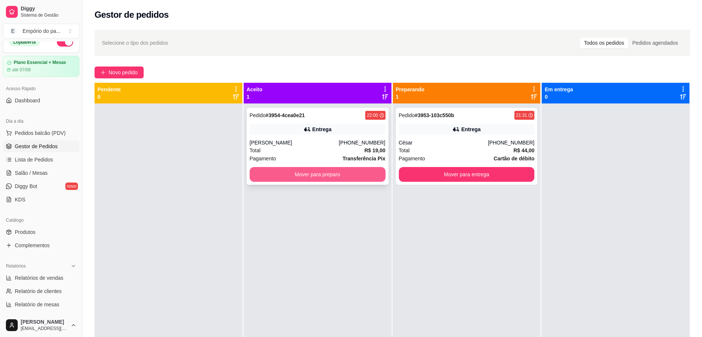
click at [289, 171] on button "Mover para preparo" at bounding box center [317, 174] width 136 height 15
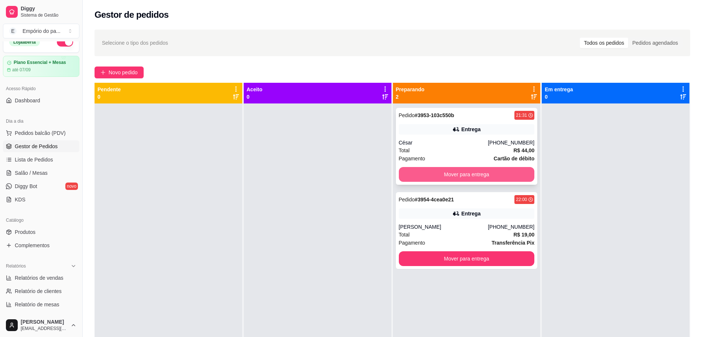
click at [448, 173] on button "Mover para entrega" at bounding box center [467, 174] width 136 height 15
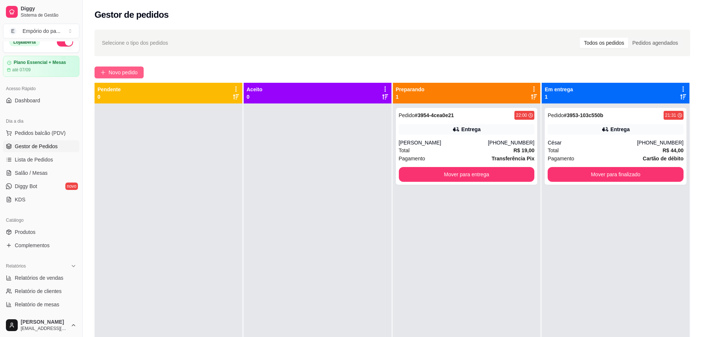
click at [103, 68] on button "Novo pedido" at bounding box center [118, 72] width 49 height 12
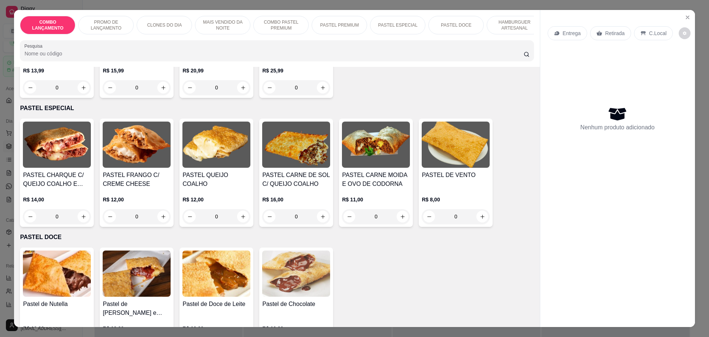
scroll to position [923, 0]
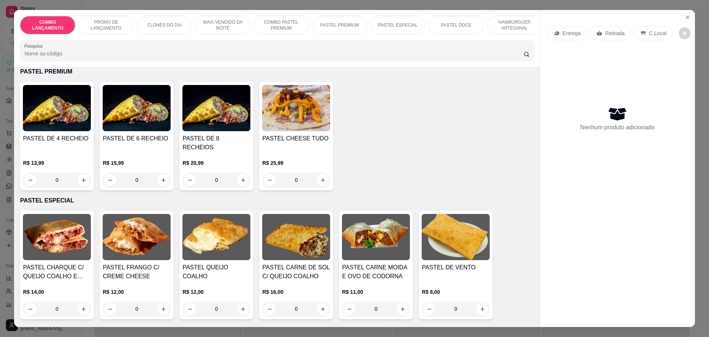
click at [158, 172] on div "0" at bounding box center [137, 179] width 68 height 15
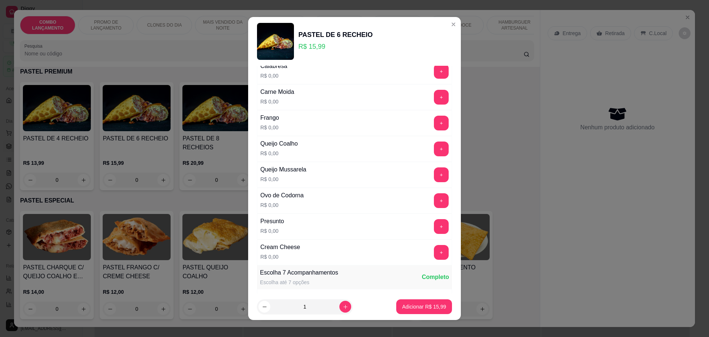
scroll to position [92, 0]
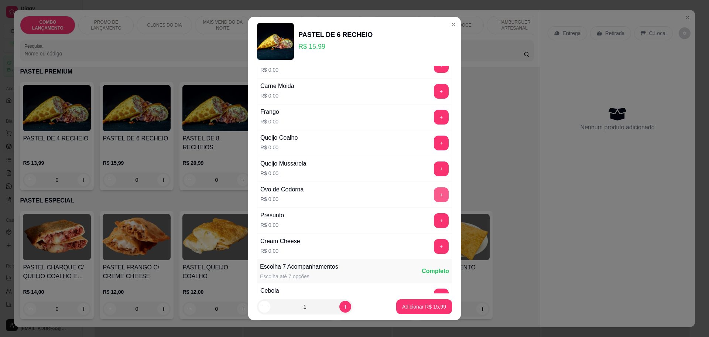
click at [434, 197] on button "+" at bounding box center [441, 194] width 15 height 15
click at [434, 117] on button "+" at bounding box center [441, 117] width 14 height 14
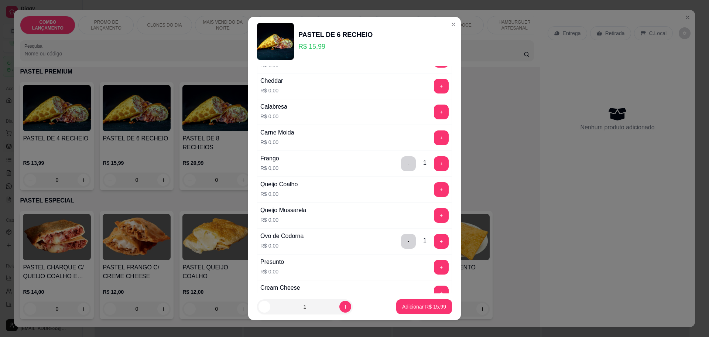
scroll to position [46, 0]
click at [434, 212] on button "+" at bounding box center [441, 214] width 15 height 15
click at [434, 195] on button "+" at bounding box center [441, 189] width 14 height 14
click at [434, 84] on button "+" at bounding box center [441, 85] width 15 height 15
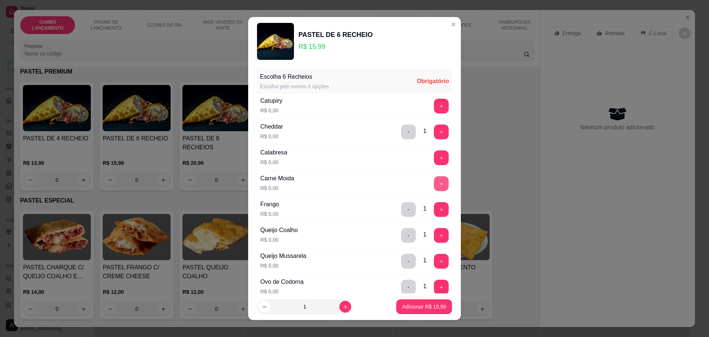
click at [434, 185] on button "+" at bounding box center [441, 183] width 15 height 15
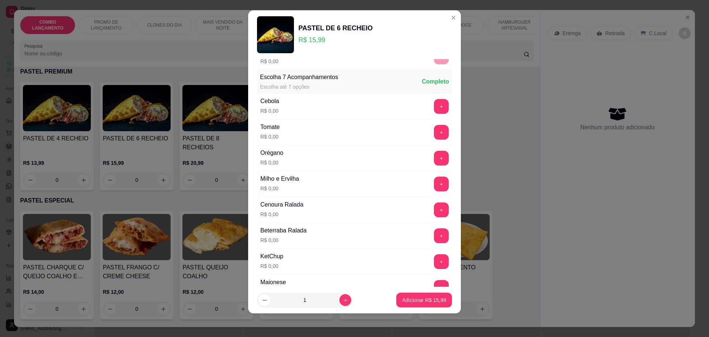
scroll to position [286, 0]
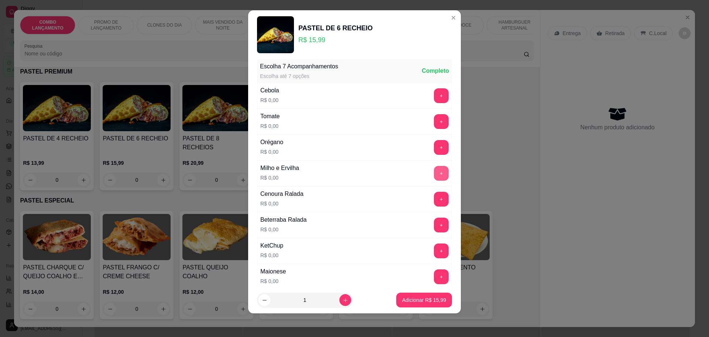
click at [434, 172] on button "+" at bounding box center [441, 173] width 15 height 15
click at [434, 119] on button "+" at bounding box center [441, 121] width 15 height 15
click at [421, 87] on div "Cebola R$ 0,00 +" at bounding box center [354, 96] width 195 height 26
click at [431, 102] on div "+" at bounding box center [441, 95] width 21 height 15
click at [434, 98] on button "+" at bounding box center [441, 95] width 15 height 15
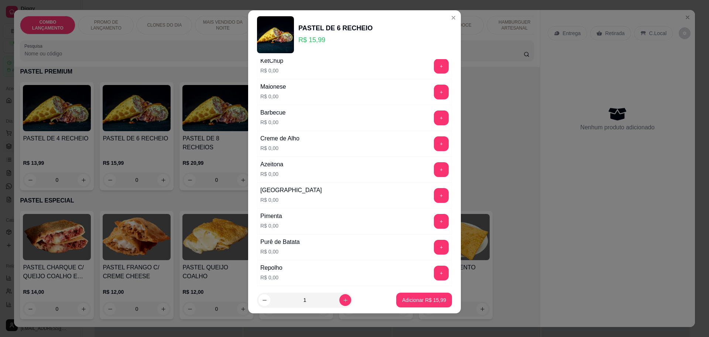
scroll to position [516, 0]
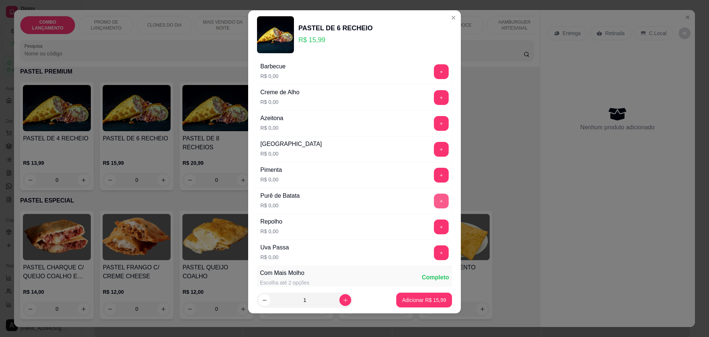
click at [434, 199] on button "+" at bounding box center [441, 200] width 15 height 15
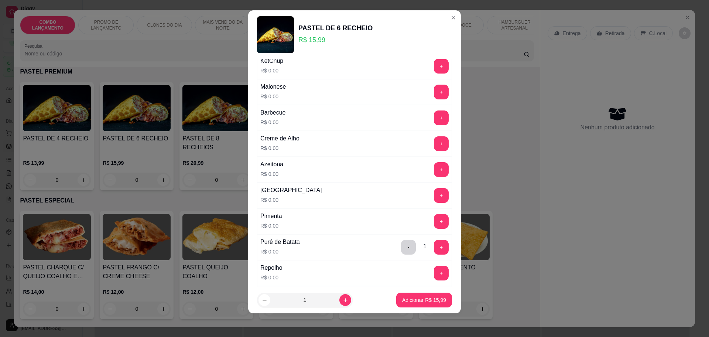
scroll to position [286, 0]
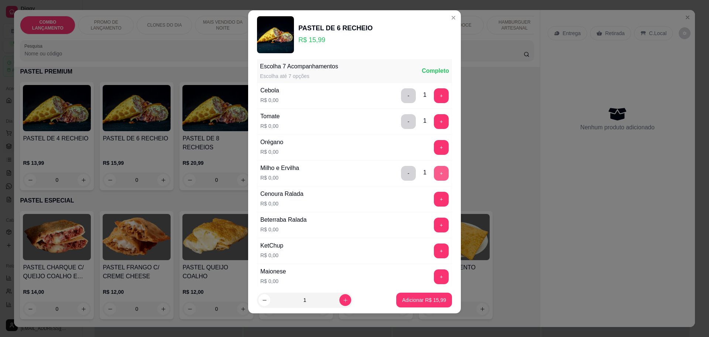
click at [434, 173] on button "+" at bounding box center [441, 173] width 15 height 15
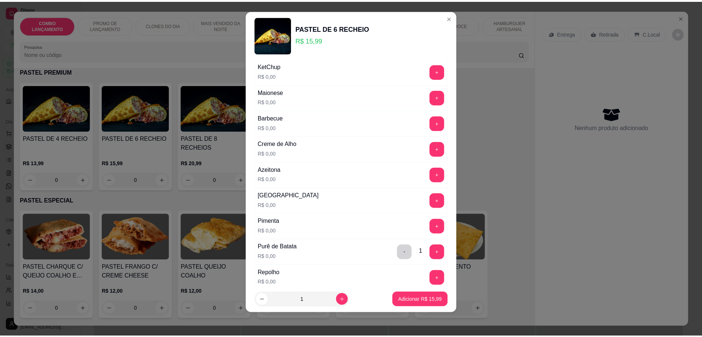
scroll to position [470, 0]
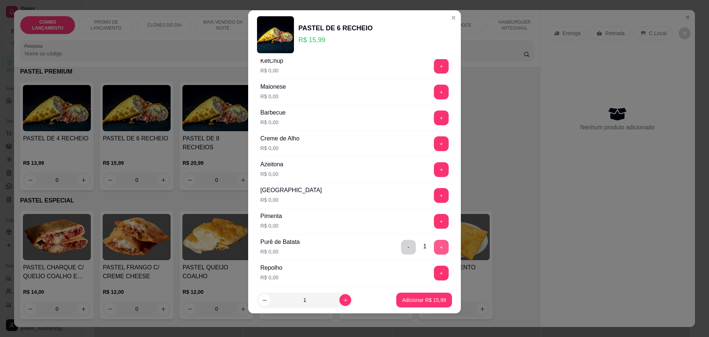
click at [434, 245] on button "+" at bounding box center [441, 247] width 15 height 15
click at [418, 302] on p "Adicionar R$ 15,99" at bounding box center [424, 299] width 43 height 7
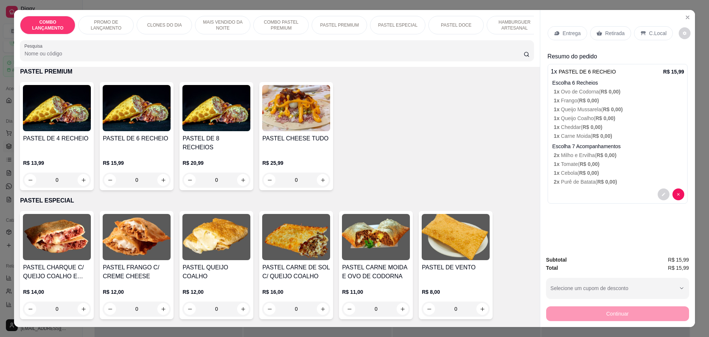
click at [605, 34] on p "Retirada" at bounding box center [615, 33] width 20 height 7
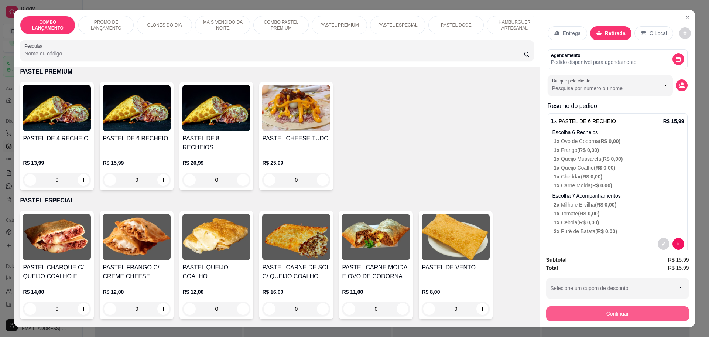
click at [584, 314] on button "Continuar" at bounding box center [617, 313] width 143 height 15
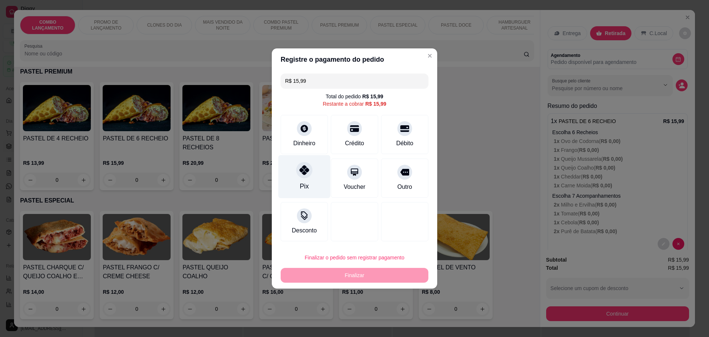
click at [299, 175] on div at bounding box center [304, 170] width 16 height 16
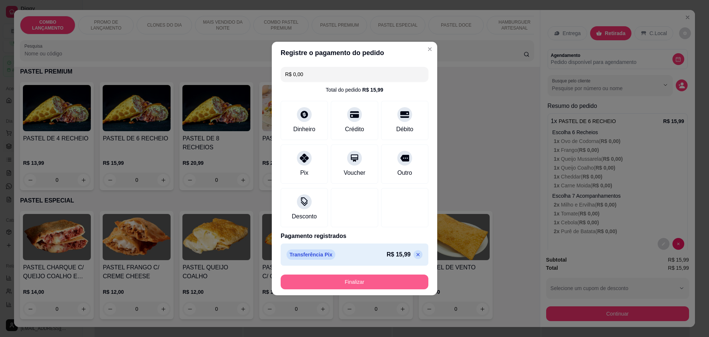
click at [362, 279] on button "Finalizar" at bounding box center [354, 281] width 148 height 15
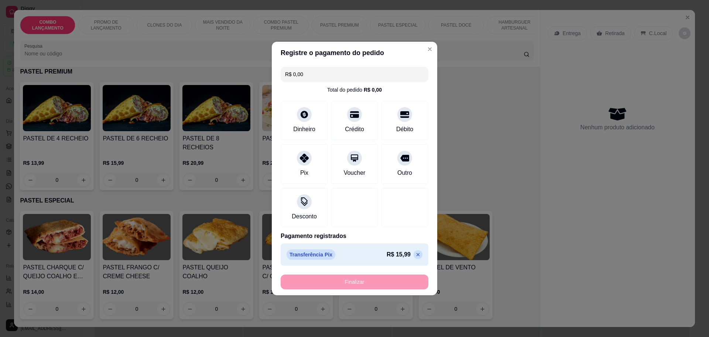
type input "-R$ 15,99"
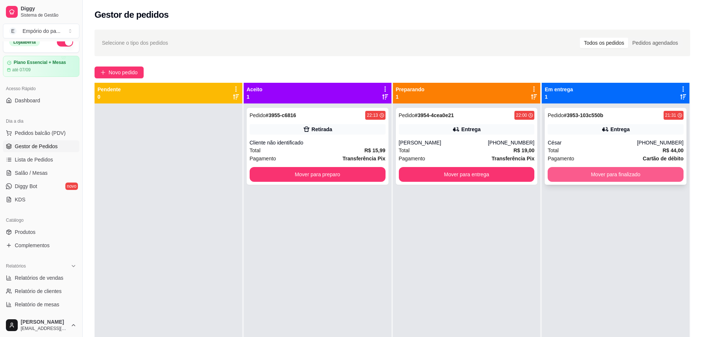
click at [581, 168] on button "Mover para finalizado" at bounding box center [615, 174] width 136 height 15
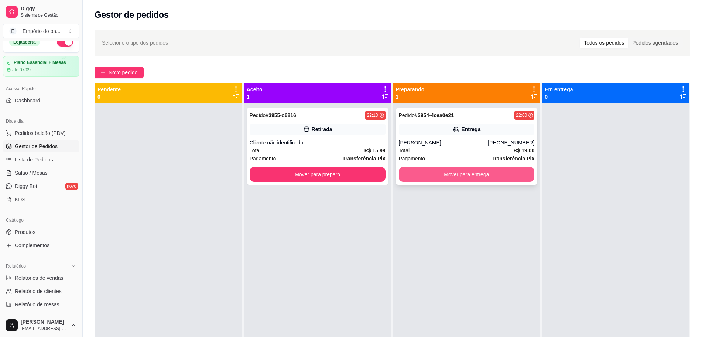
click at [448, 176] on button "Mover para entrega" at bounding box center [467, 174] width 136 height 15
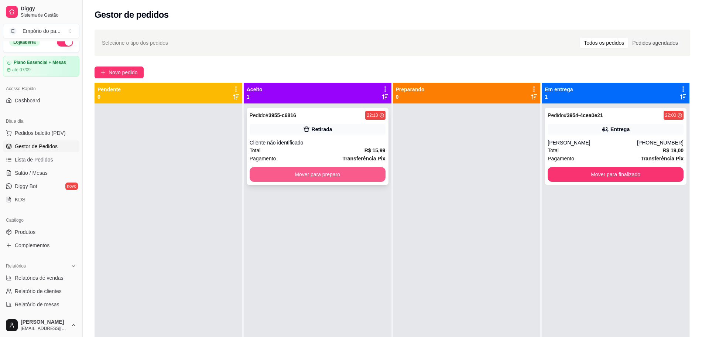
click at [331, 175] on button "Mover para preparo" at bounding box center [317, 174] width 136 height 15
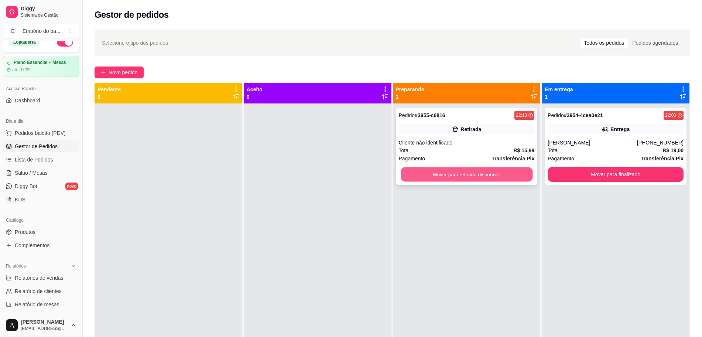
click at [474, 176] on button "Mover para retirada disponível" at bounding box center [466, 174] width 132 height 14
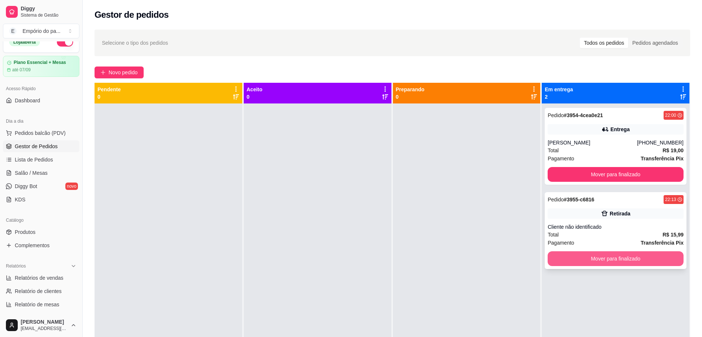
click at [599, 258] on button "Mover para finalizado" at bounding box center [615, 258] width 136 height 15
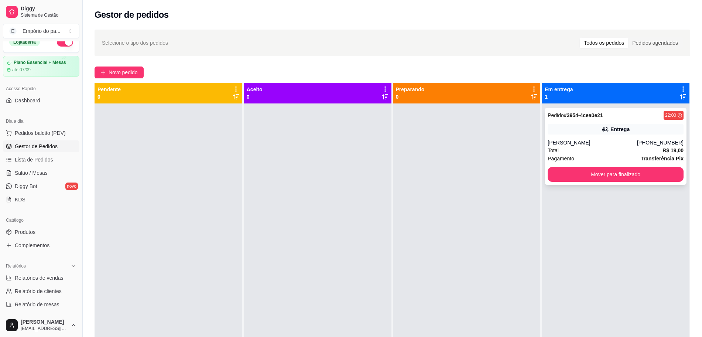
click at [573, 155] on div "Pagamento Transferência Pix" at bounding box center [615, 158] width 136 height 8
click at [32, 175] on span "Salão / Mesas" at bounding box center [31, 172] width 33 height 7
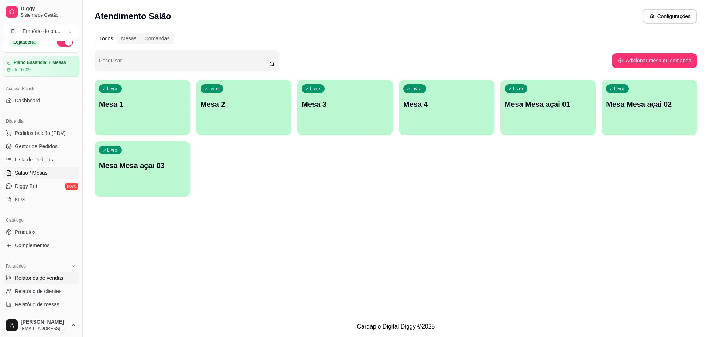
click at [31, 275] on span "Relatórios de vendas" at bounding box center [39, 277] width 49 height 7
select select "ALL"
select select "0"
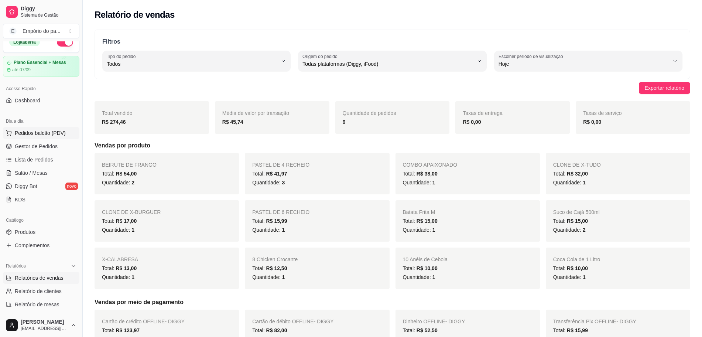
click at [37, 138] on button "Pedidos balcão (PDV)" at bounding box center [41, 133] width 76 height 12
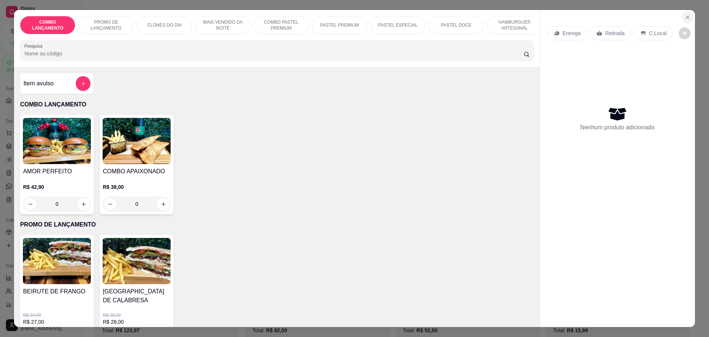
click at [684, 18] on icon "Close" at bounding box center [687, 17] width 6 height 6
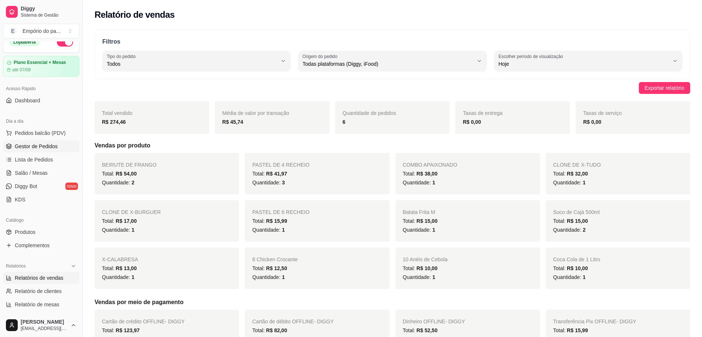
click at [27, 146] on span "Gestor de Pedidos" at bounding box center [36, 145] width 43 height 7
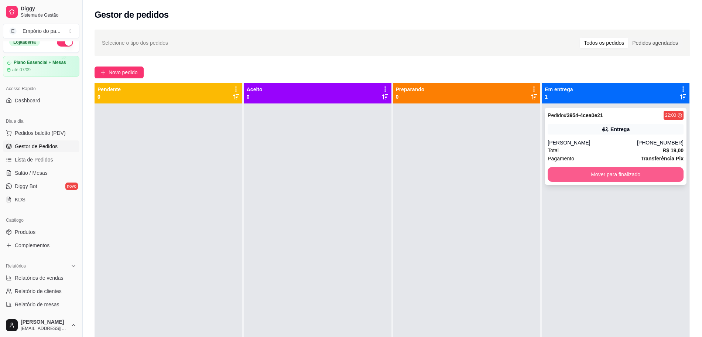
click at [635, 178] on button "Mover para finalizado" at bounding box center [615, 174] width 136 height 15
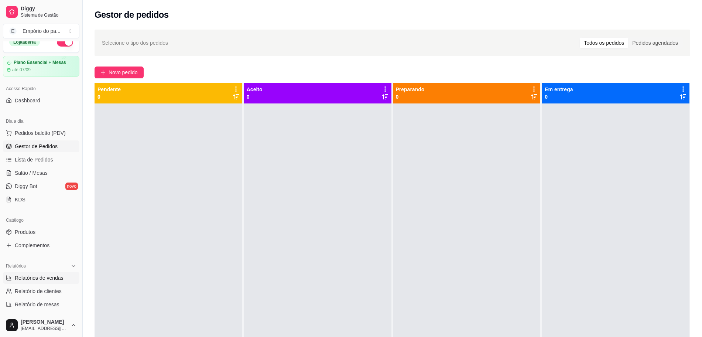
click at [32, 278] on span "Relatórios de vendas" at bounding box center [39, 277] width 49 height 7
select select "ALL"
select select "0"
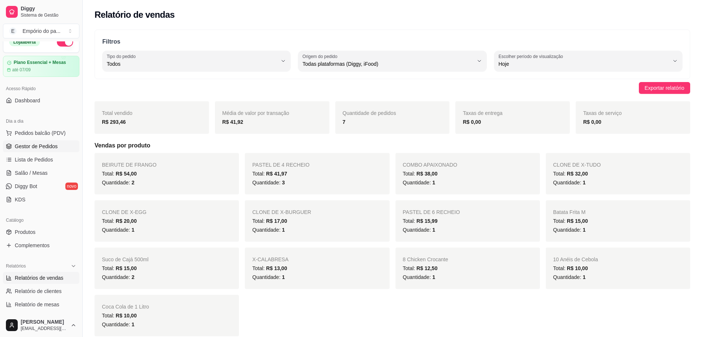
click at [47, 147] on span "Gestor de Pedidos" at bounding box center [36, 145] width 43 height 7
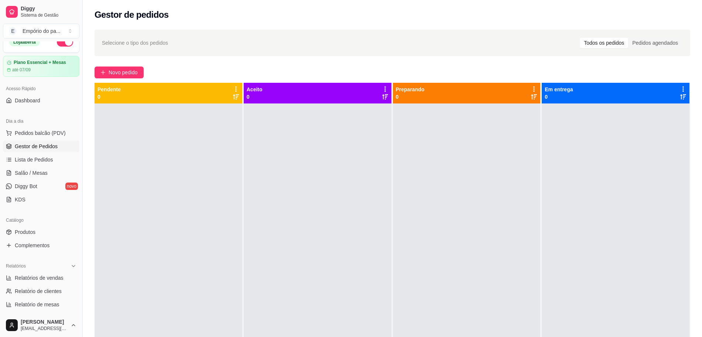
click at [0, 35] on div "Diggy Sistema de Gestão E Empório do pa ..." at bounding box center [41, 20] width 82 height 41
click at [37, 174] on span "Salão / Mesas" at bounding box center [31, 172] width 33 height 7
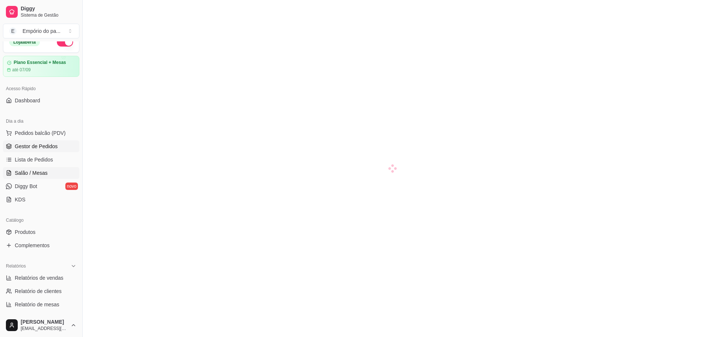
click at [36, 147] on span "Gestor de Pedidos" at bounding box center [36, 145] width 43 height 7
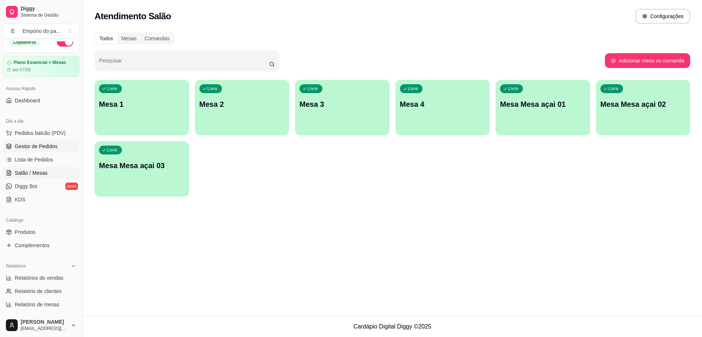
click at [31, 147] on span "Gestor de Pedidos" at bounding box center [36, 145] width 43 height 7
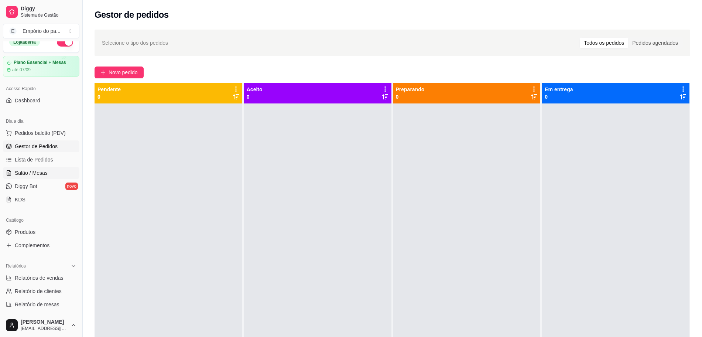
click at [39, 168] on link "Salão / Mesas" at bounding box center [41, 173] width 76 height 12
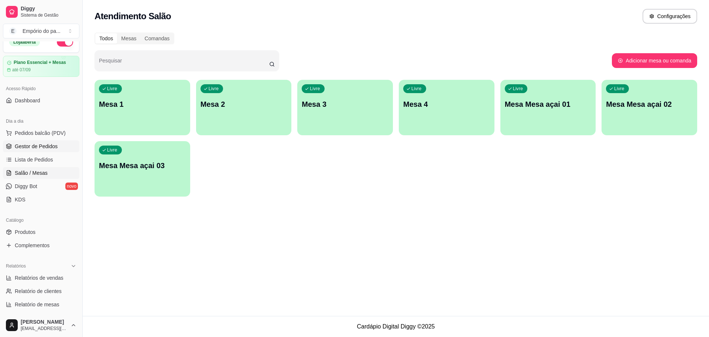
click at [21, 147] on span "Gestor de Pedidos" at bounding box center [36, 145] width 43 height 7
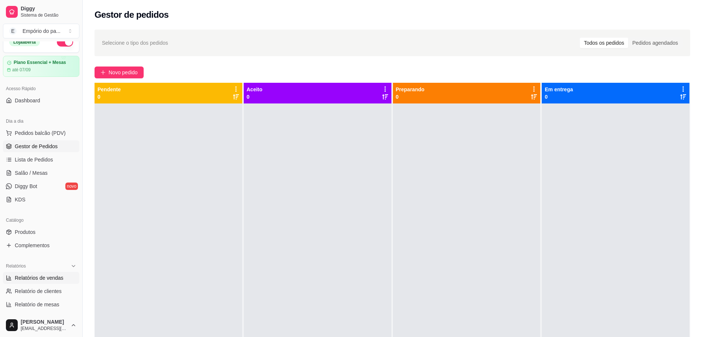
click at [21, 281] on link "Relatórios de vendas" at bounding box center [41, 278] width 76 height 12
select select "ALL"
select select "0"
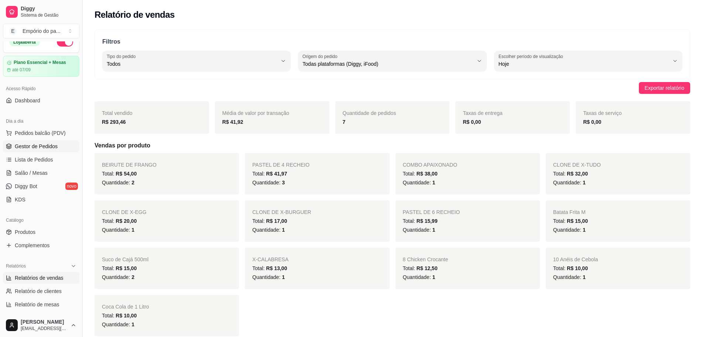
click at [45, 145] on span "Gestor de Pedidos" at bounding box center [36, 145] width 43 height 7
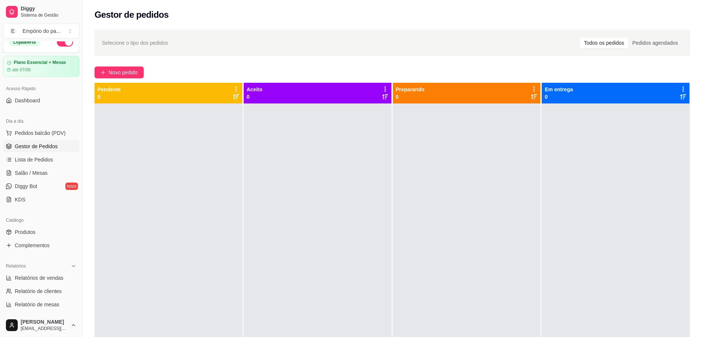
click at [277, 16] on div "Gestor de pedidos" at bounding box center [391, 15] width 595 height 12
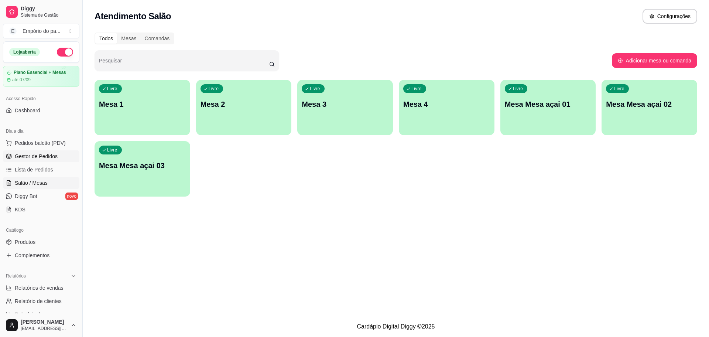
click at [41, 155] on span "Gestor de Pedidos" at bounding box center [36, 155] width 43 height 7
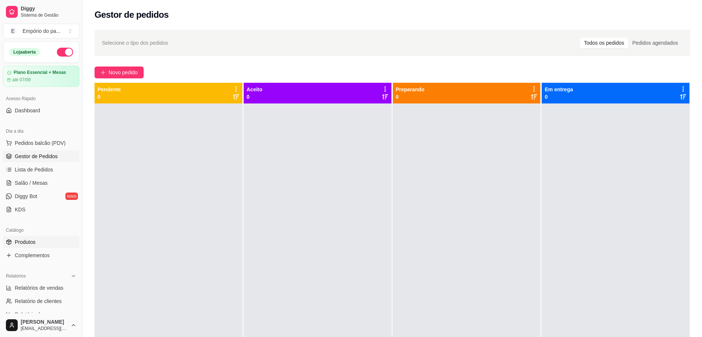
click at [30, 241] on span "Produtos" at bounding box center [25, 241] width 21 height 7
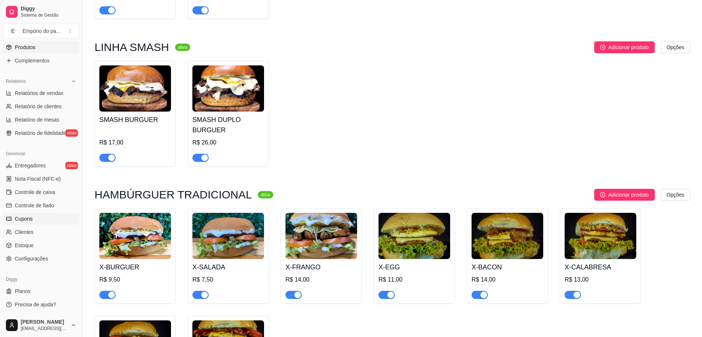
scroll to position [1845, 0]
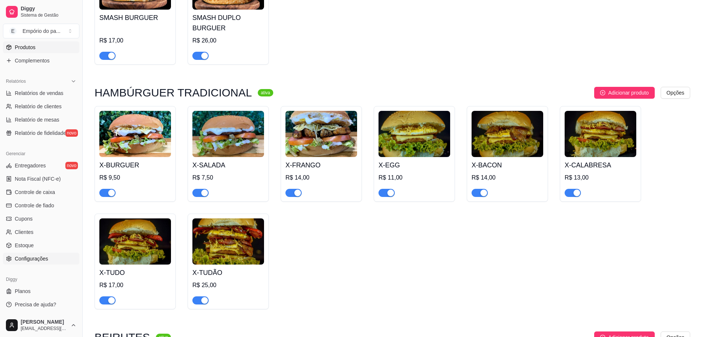
click at [29, 259] on span "Configurações" at bounding box center [31, 258] width 33 height 7
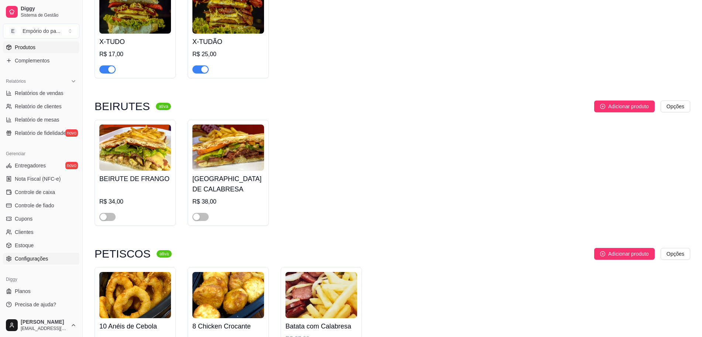
click at [30, 258] on span "Configurações" at bounding box center [31, 258] width 33 height 7
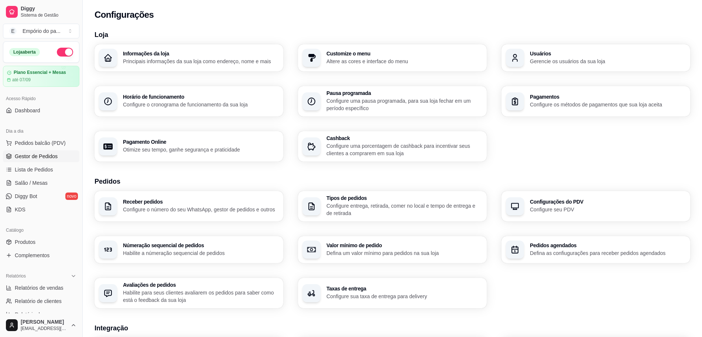
click at [35, 154] on span "Gestor de Pedidos" at bounding box center [36, 155] width 43 height 7
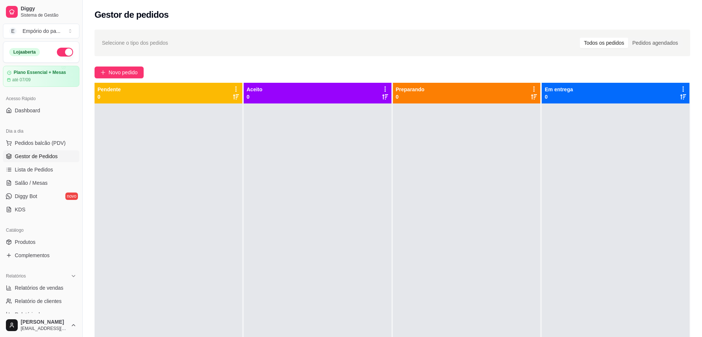
click at [285, 248] on div at bounding box center [318, 271] width 148 height 337
click at [349, 226] on div at bounding box center [318, 271] width 148 height 337
